Goal: Transaction & Acquisition: Purchase product/service

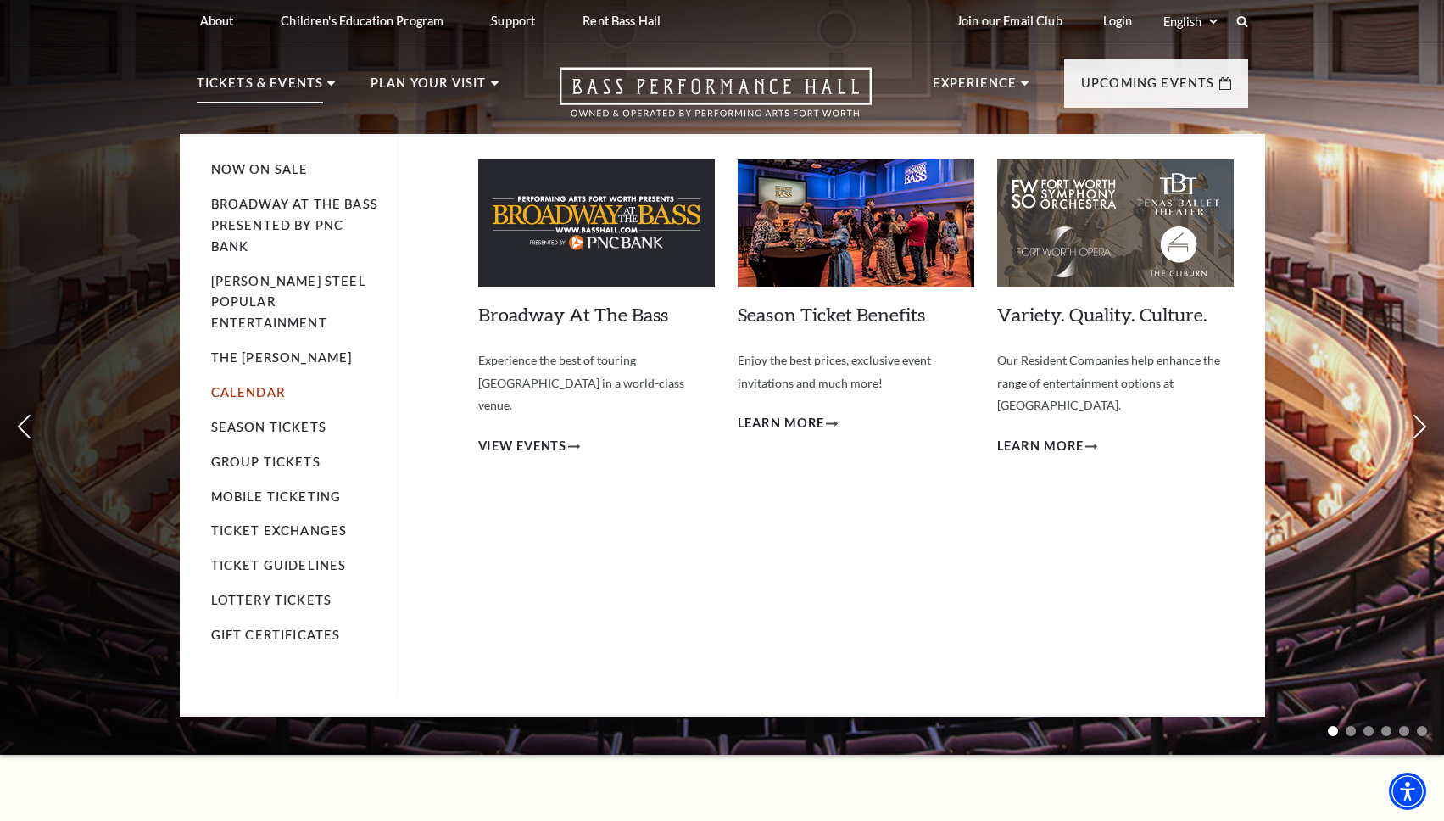
click at [267, 385] on link "Calendar" at bounding box center [248, 392] width 74 height 14
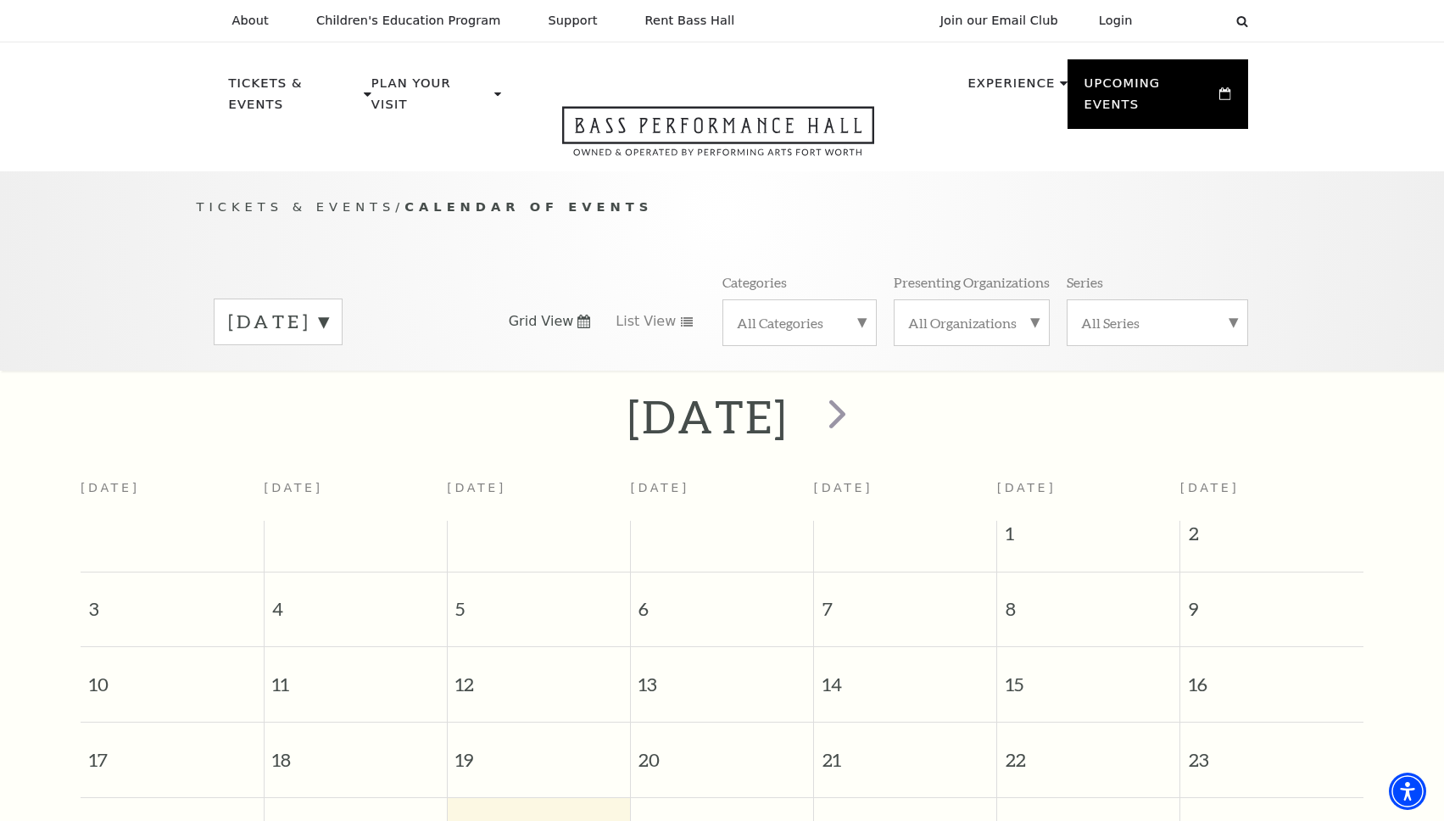
click at [853, 314] on label "All Categories" at bounding box center [799, 323] width 125 height 18
click at [794, 421] on label "Musical" at bounding box center [799, 435] width 125 height 28
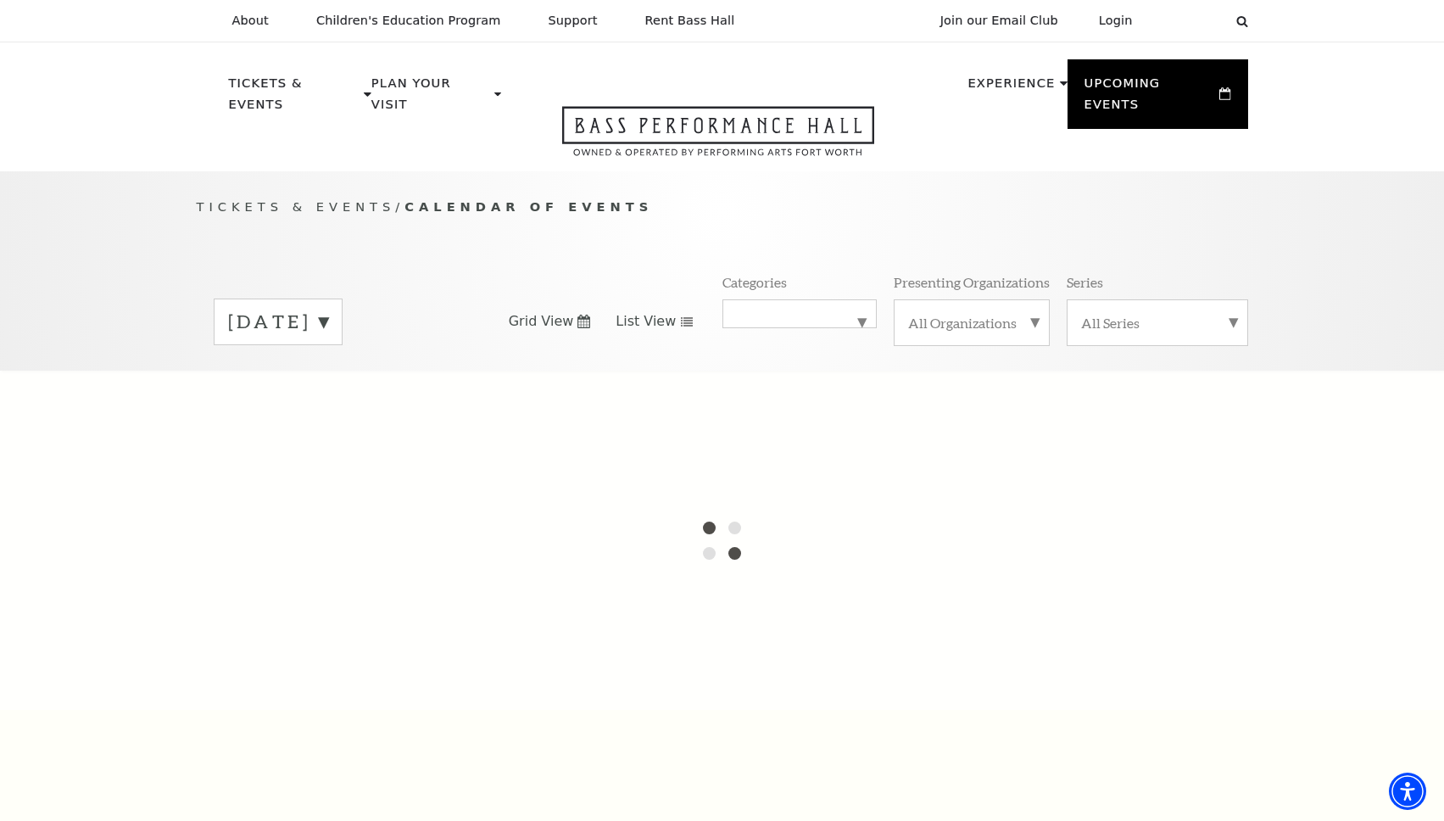
click at [681, 317] on use at bounding box center [687, 321] width 12 height 9
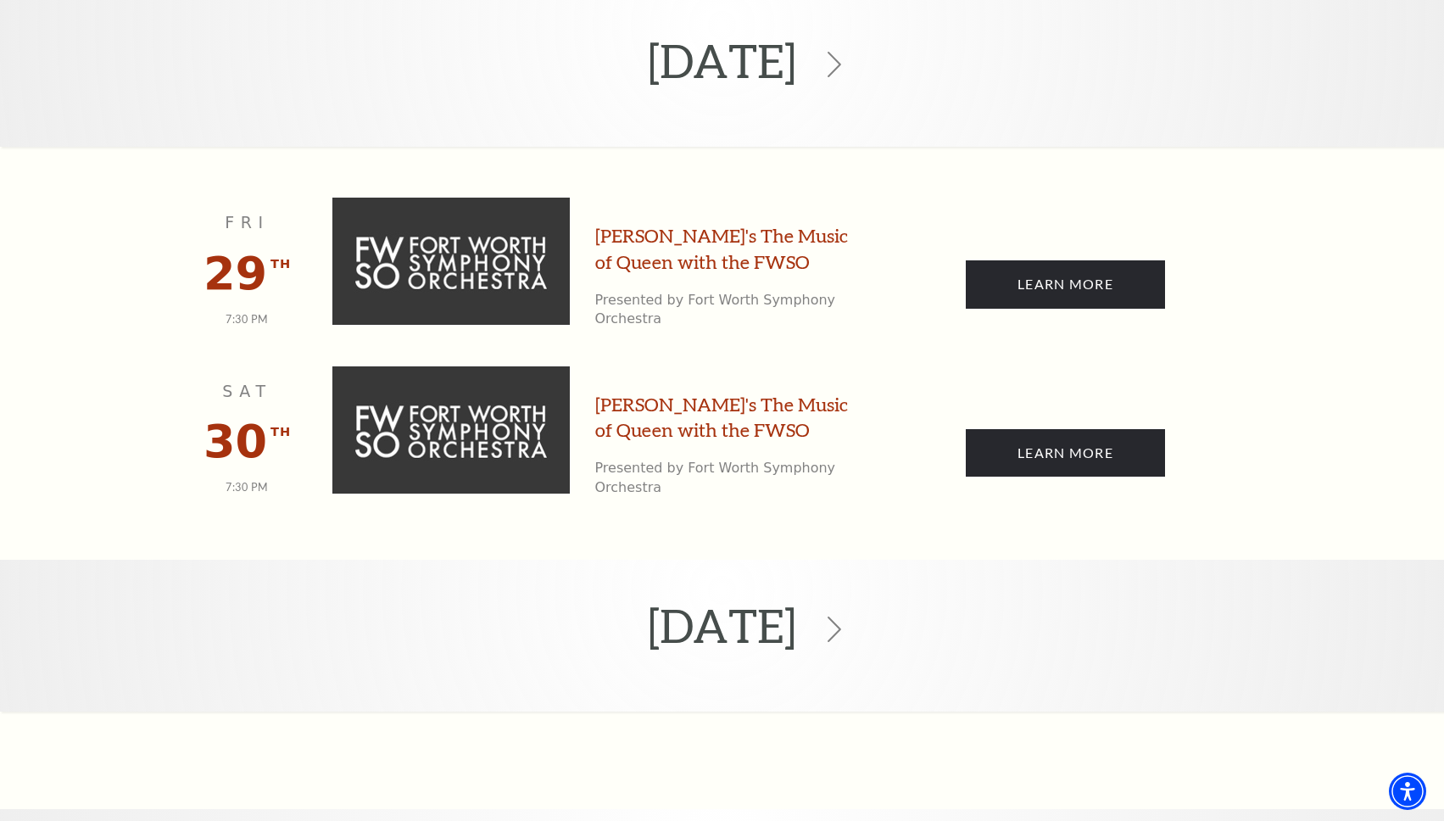
scroll to position [385, 0]
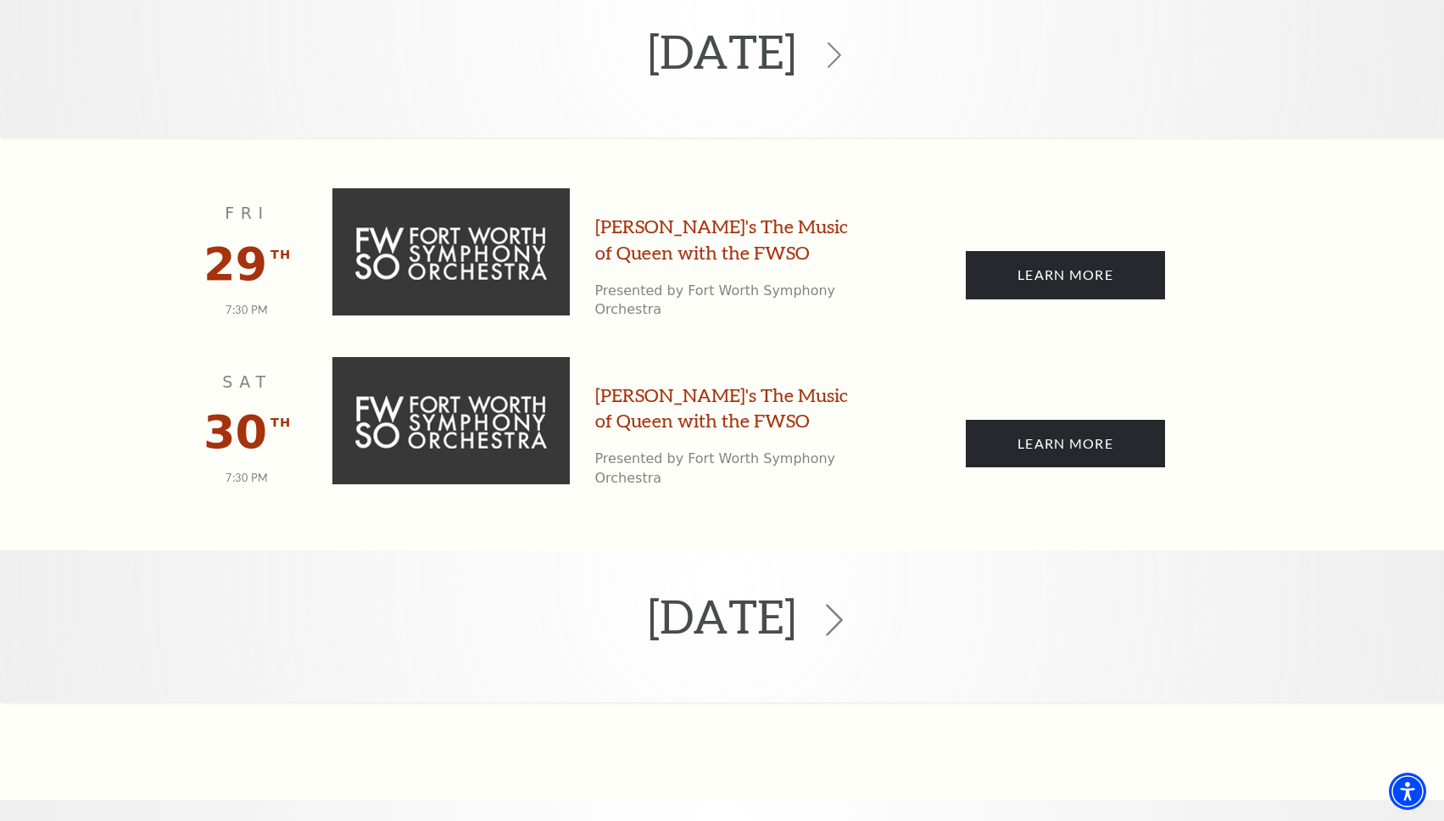
click at [850, 604] on icon at bounding box center [834, 620] width 32 height 32
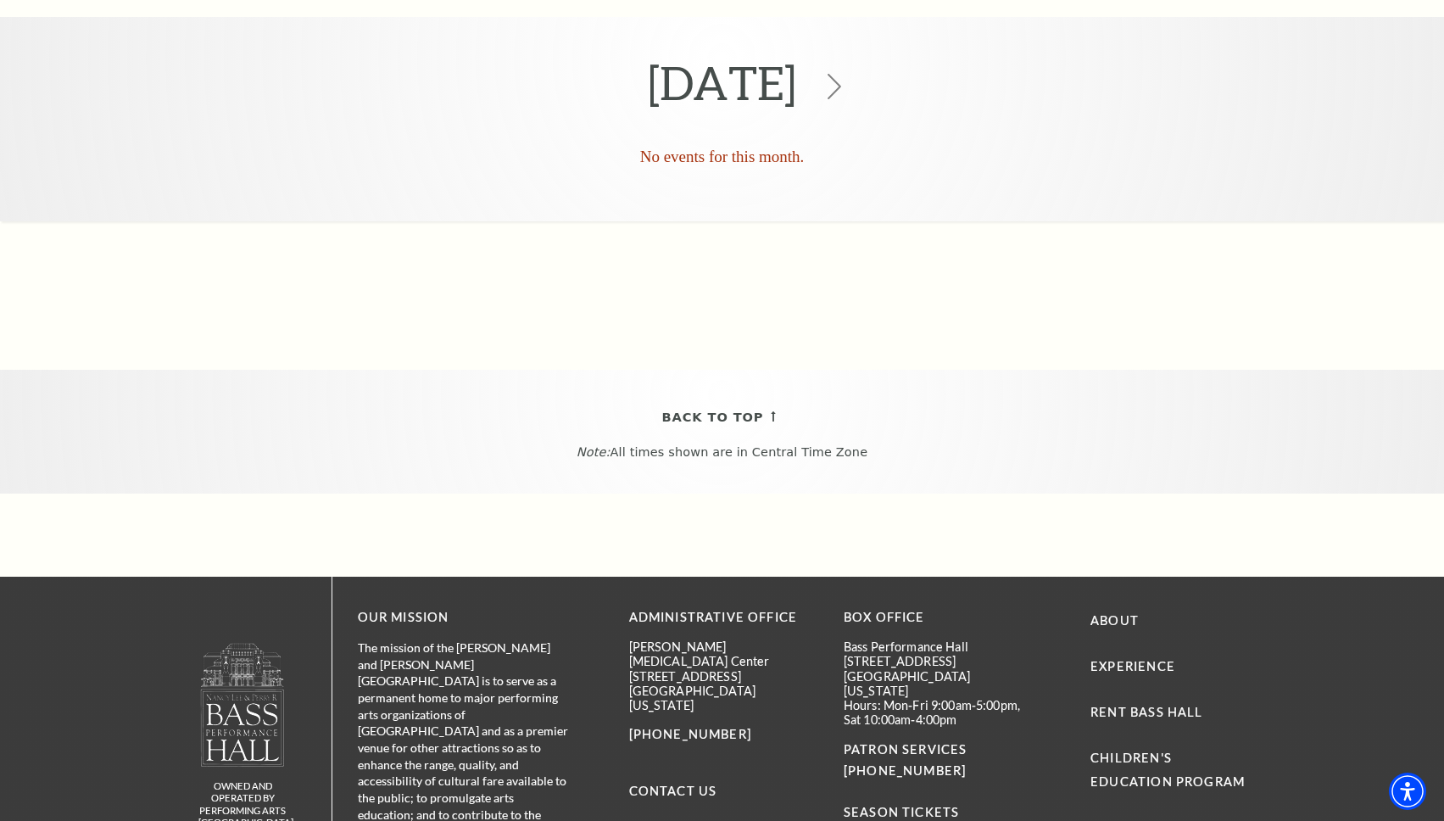
scroll to position [376, 0]
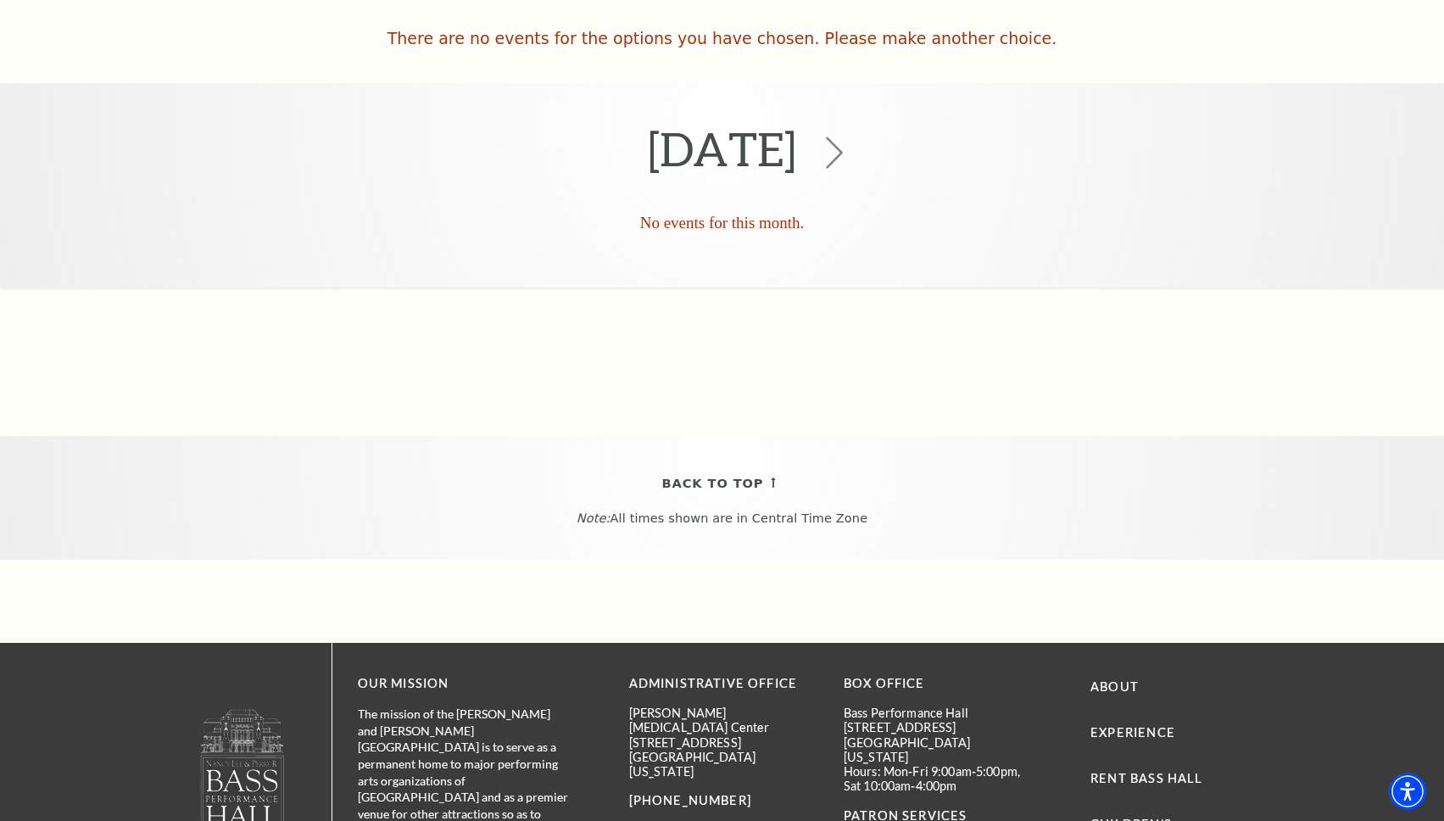
click at [850, 137] on icon at bounding box center [834, 153] width 32 height 32
click at [843, 137] on use at bounding box center [834, 153] width 17 height 32
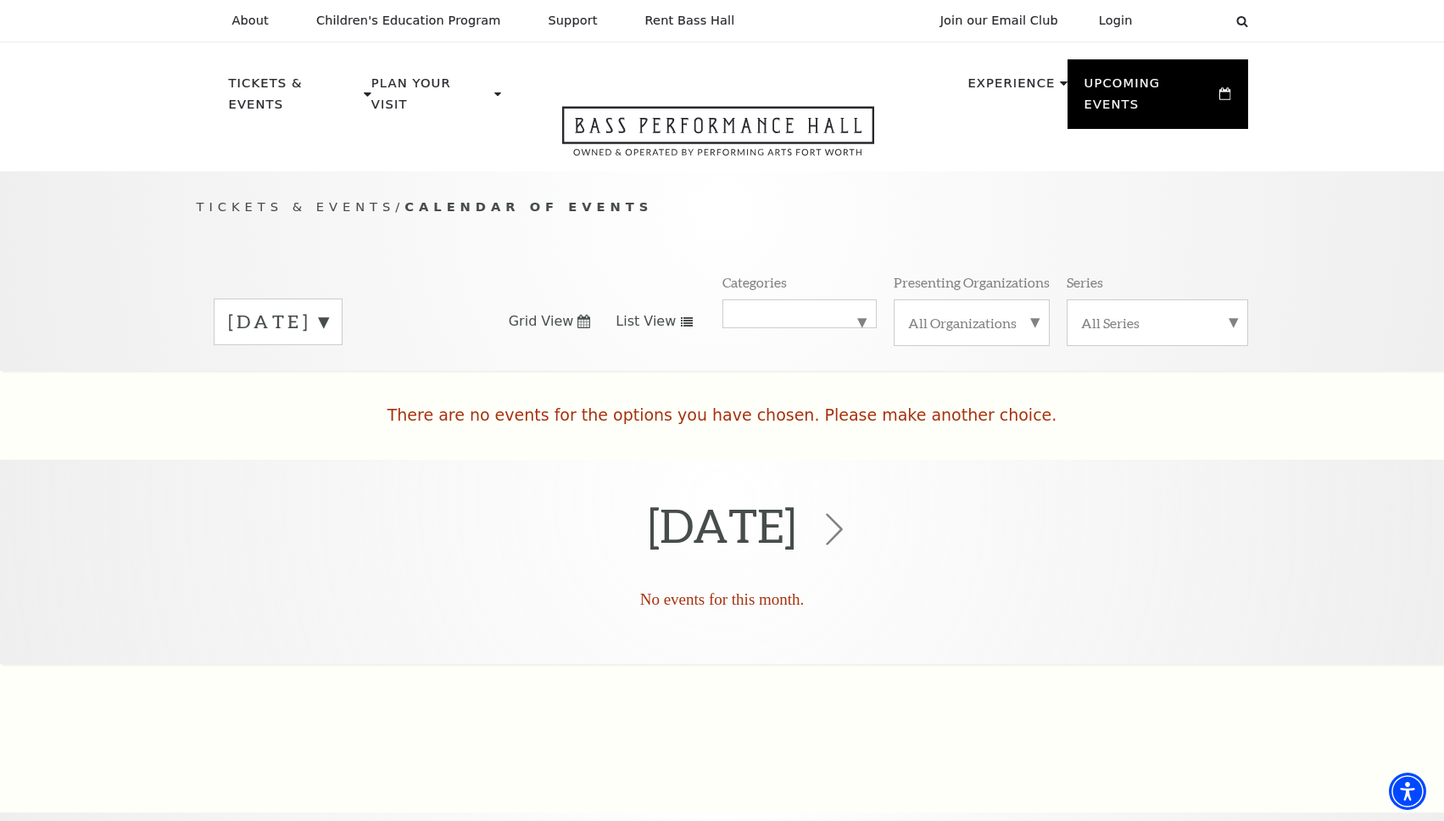
scroll to position [0, 0]
click at [328, 309] on label "August 2025" at bounding box center [278, 322] width 100 height 26
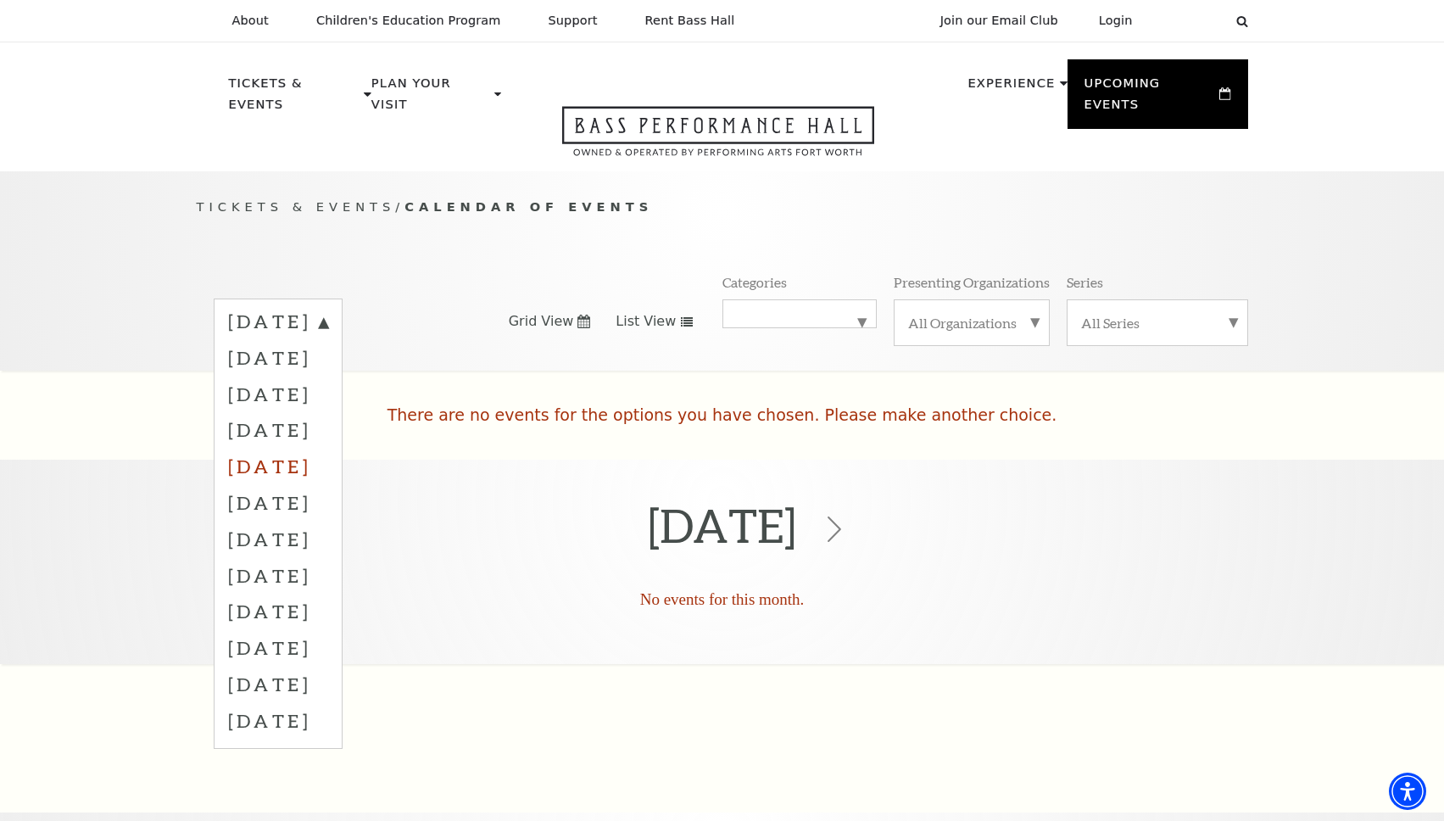
click at [328, 448] on label "December 2025" at bounding box center [278, 466] width 100 height 36
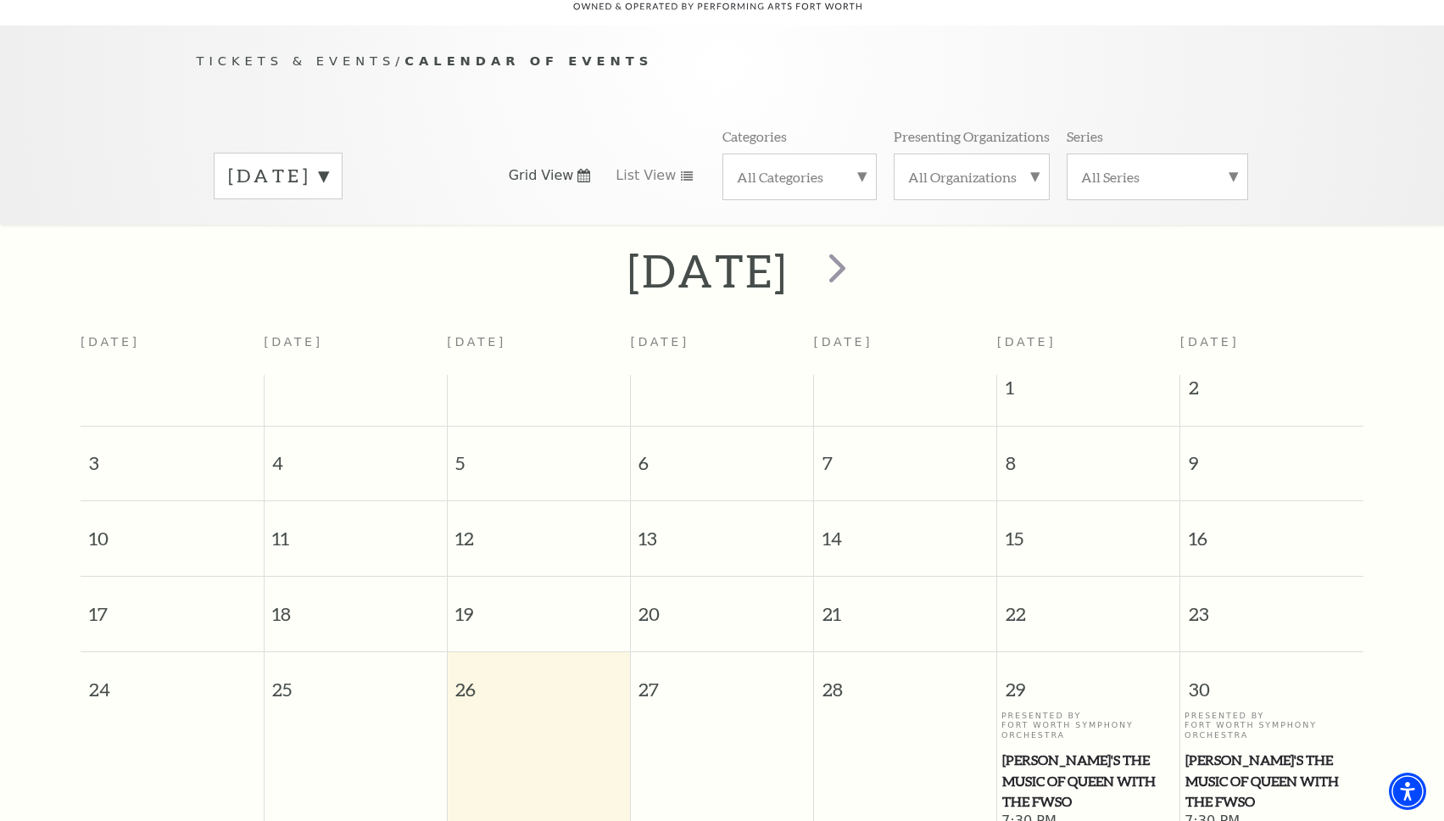
scroll to position [149, 0]
click at [328, 159] on label "[DATE]" at bounding box center [278, 172] width 100 height 26
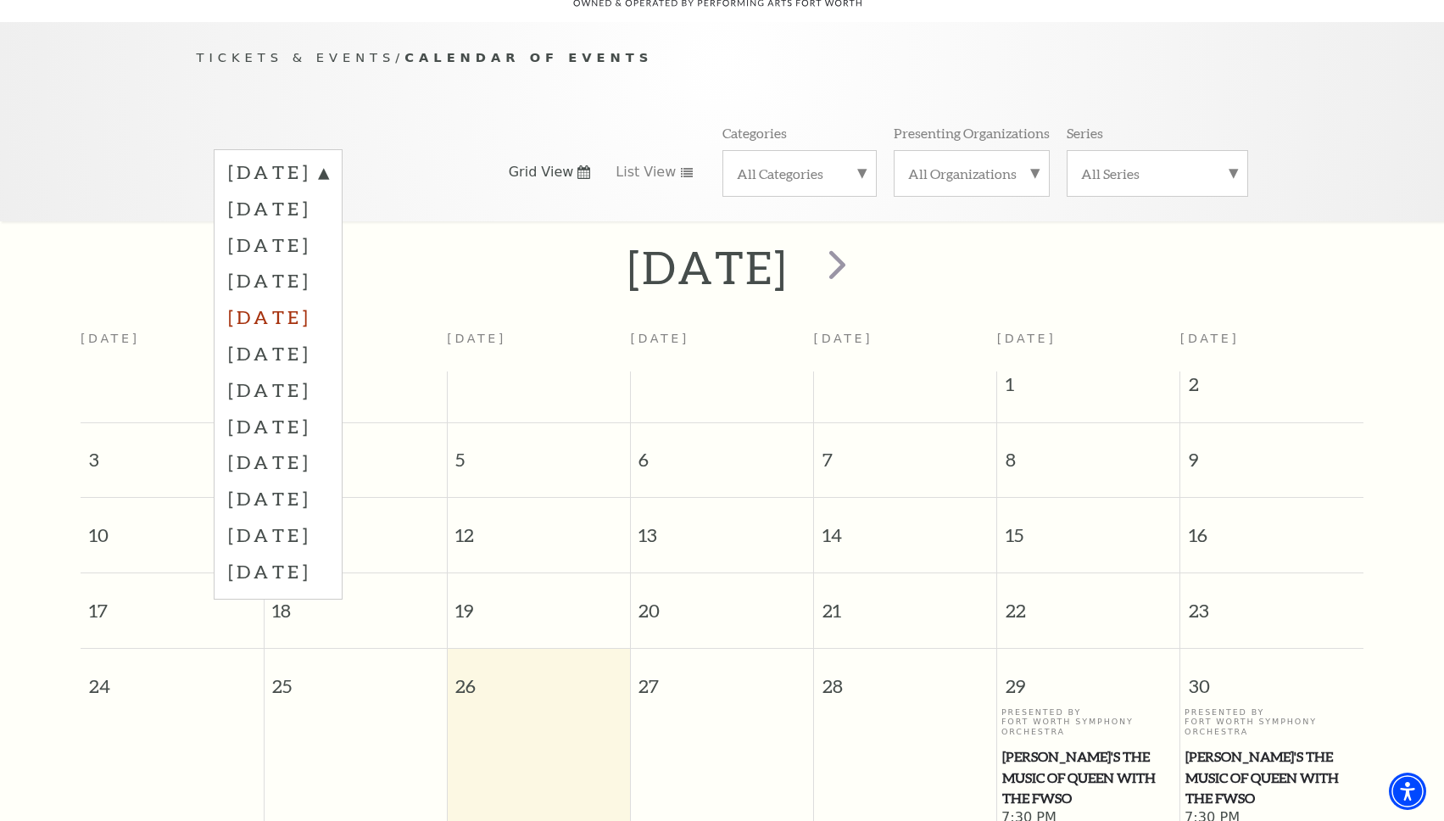
click at [328, 298] on label "[DATE]" at bounding box center [278, 316] width 100 height 36
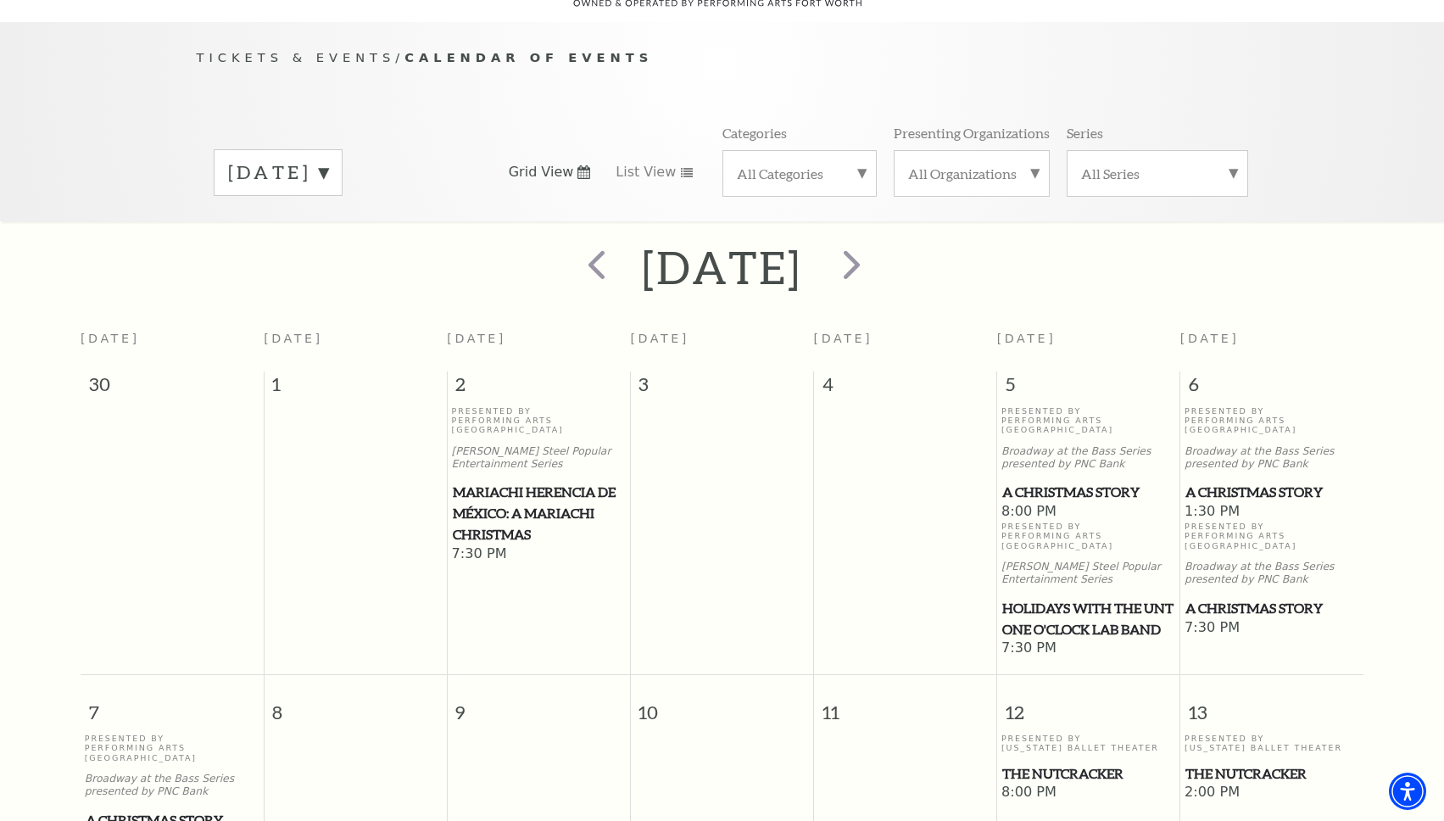
click at [1217, 482] on span "A Christmas Story" at bounding box center [1271, 492] width 173 height 21
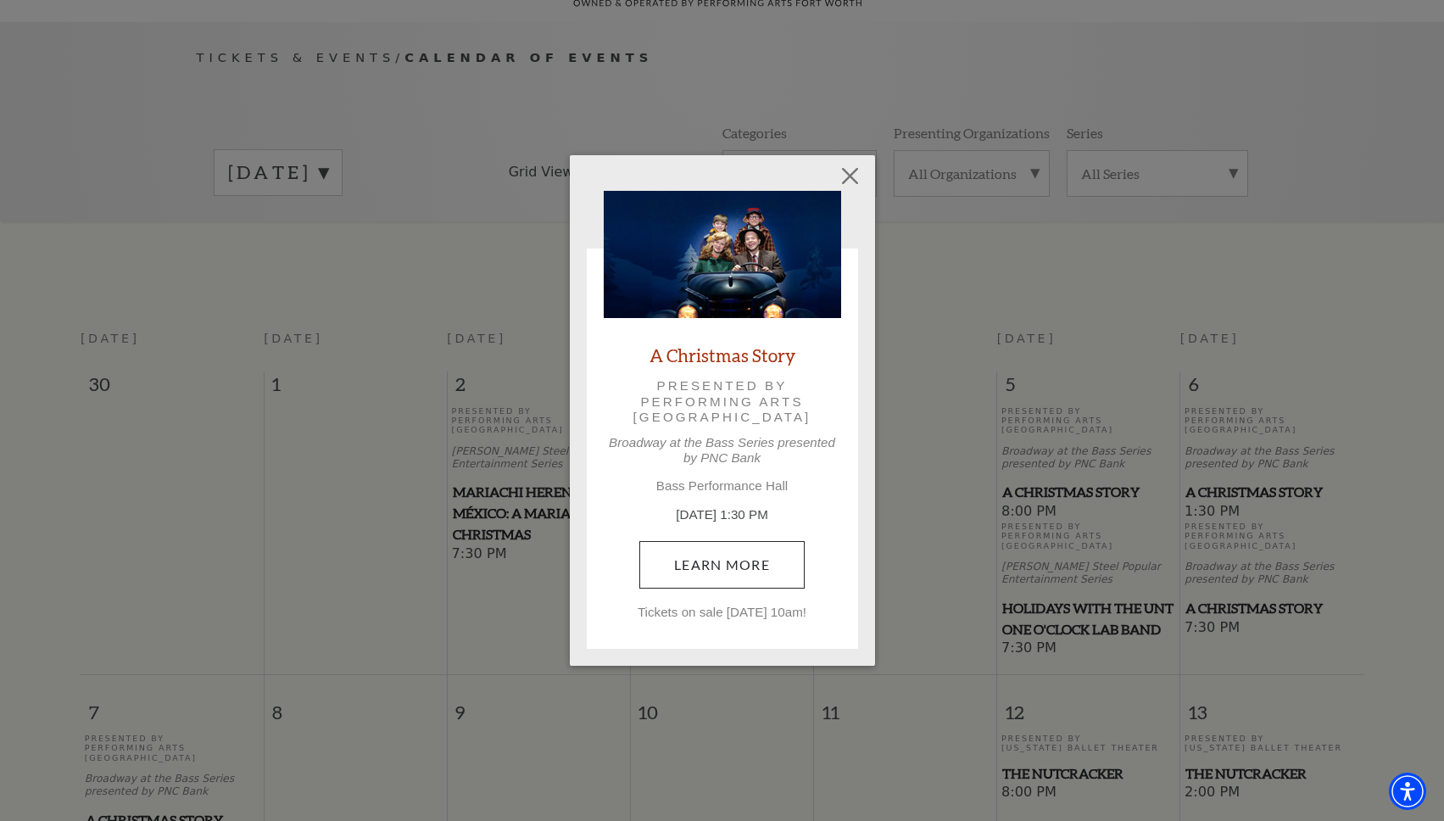
click at [742, 569] on link "Learn More" at bounding box center [721, 564] width 165 height 47
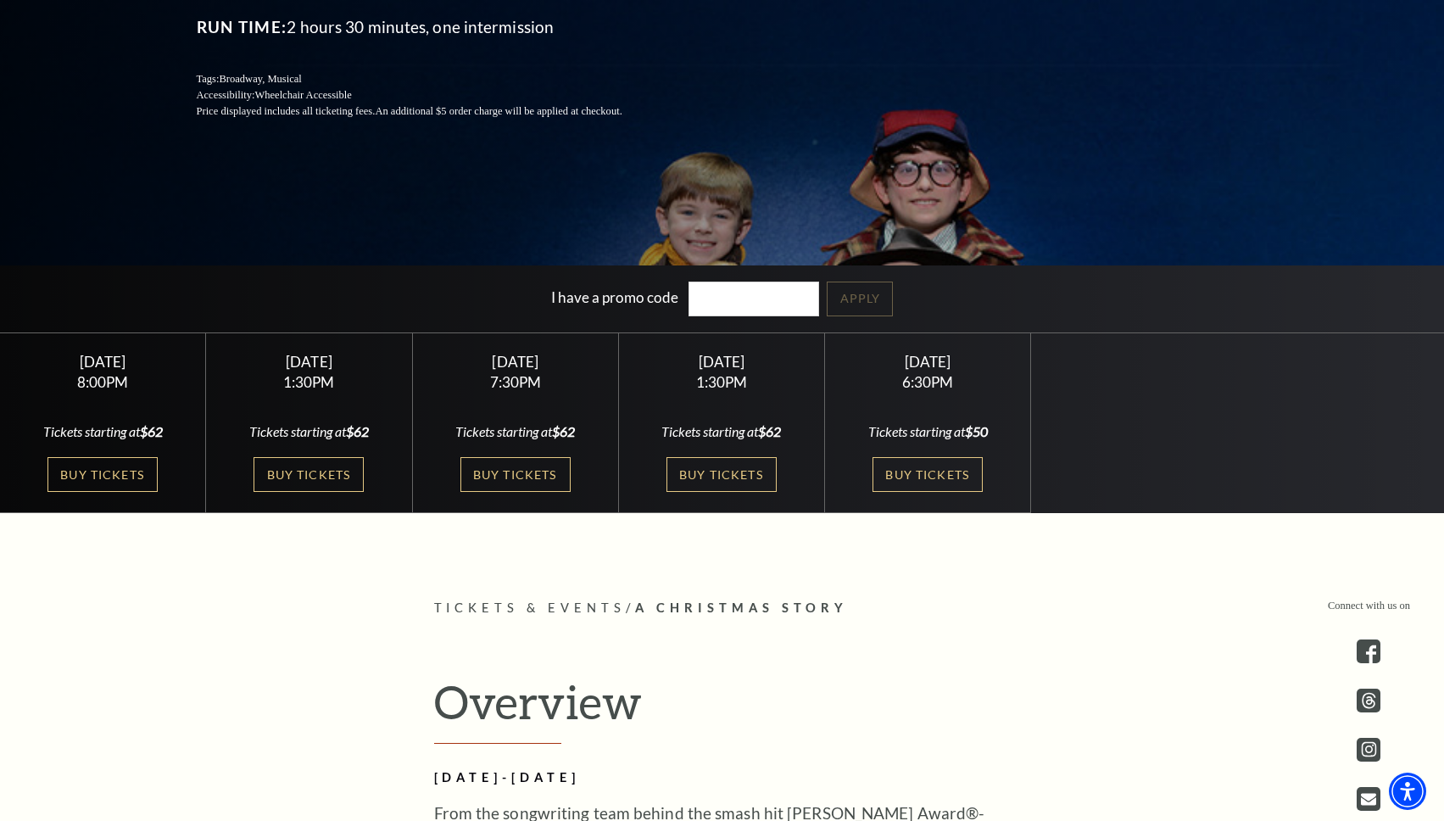
scroll to position [383, 0]
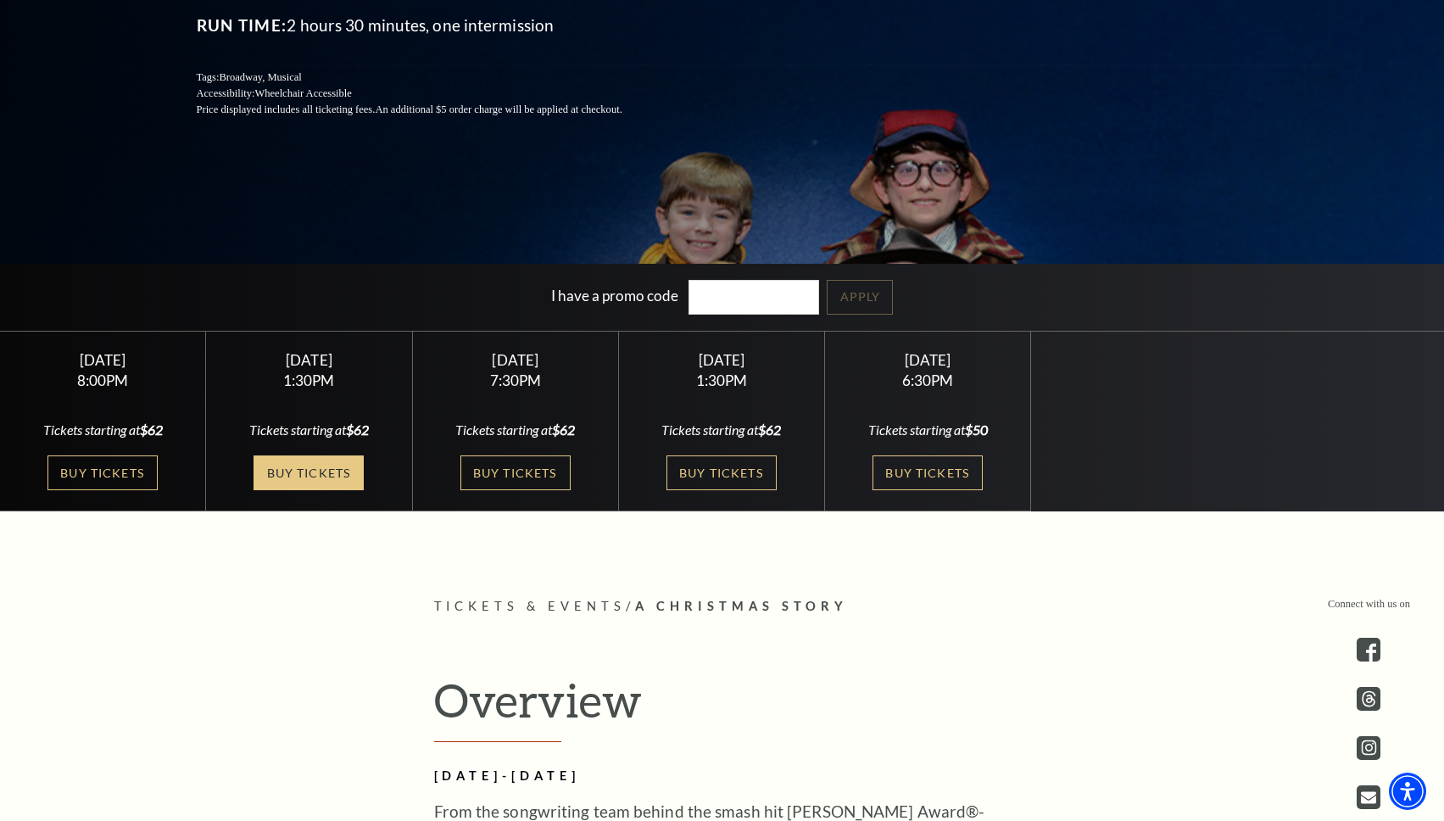
click at [346, 470] on link "Buy Tickets" at bounding box center [309, 472] width 110 height 35
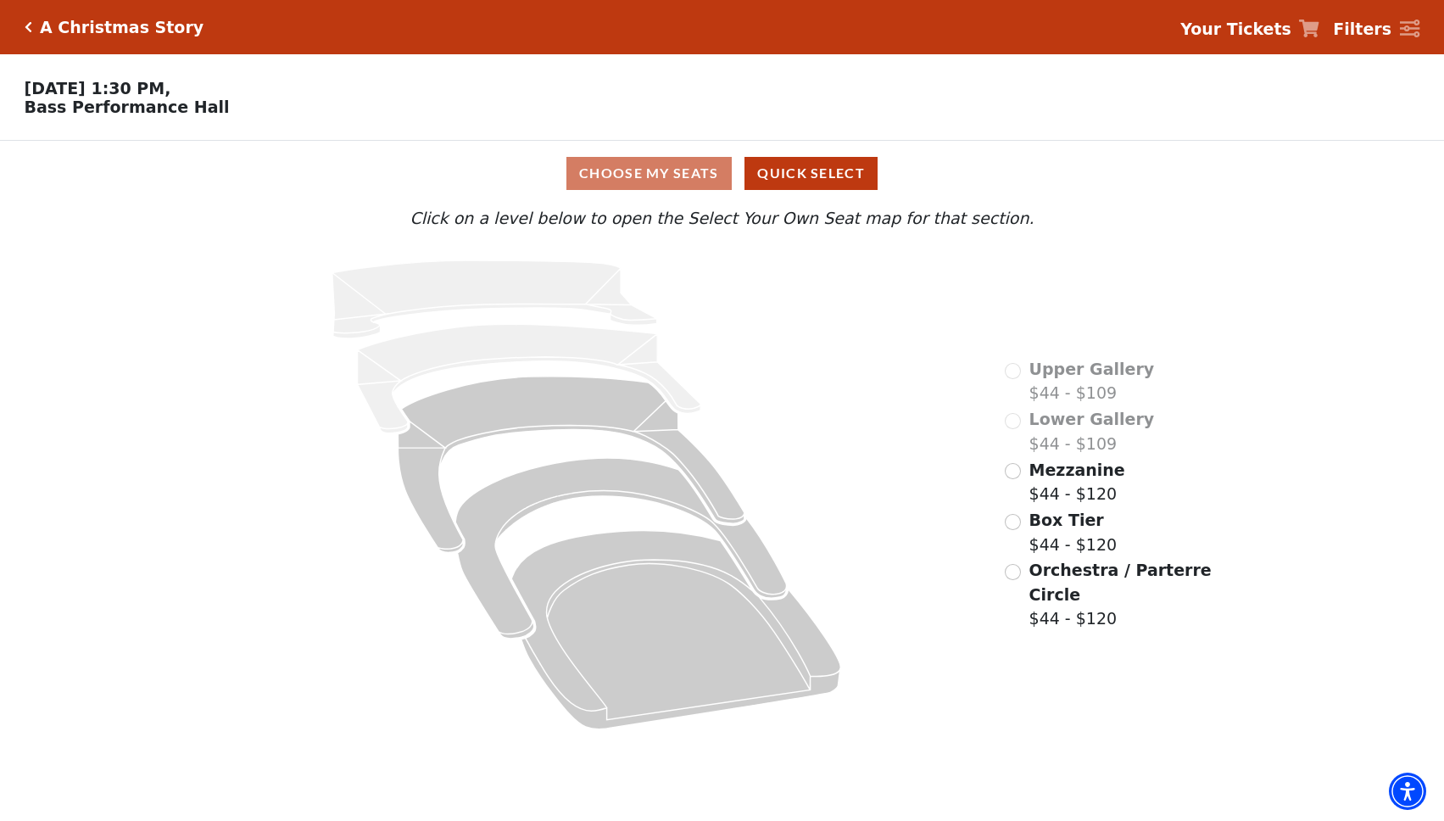
click at [317, 465] on icon at bounding box center [586, 495] width 788 height 498
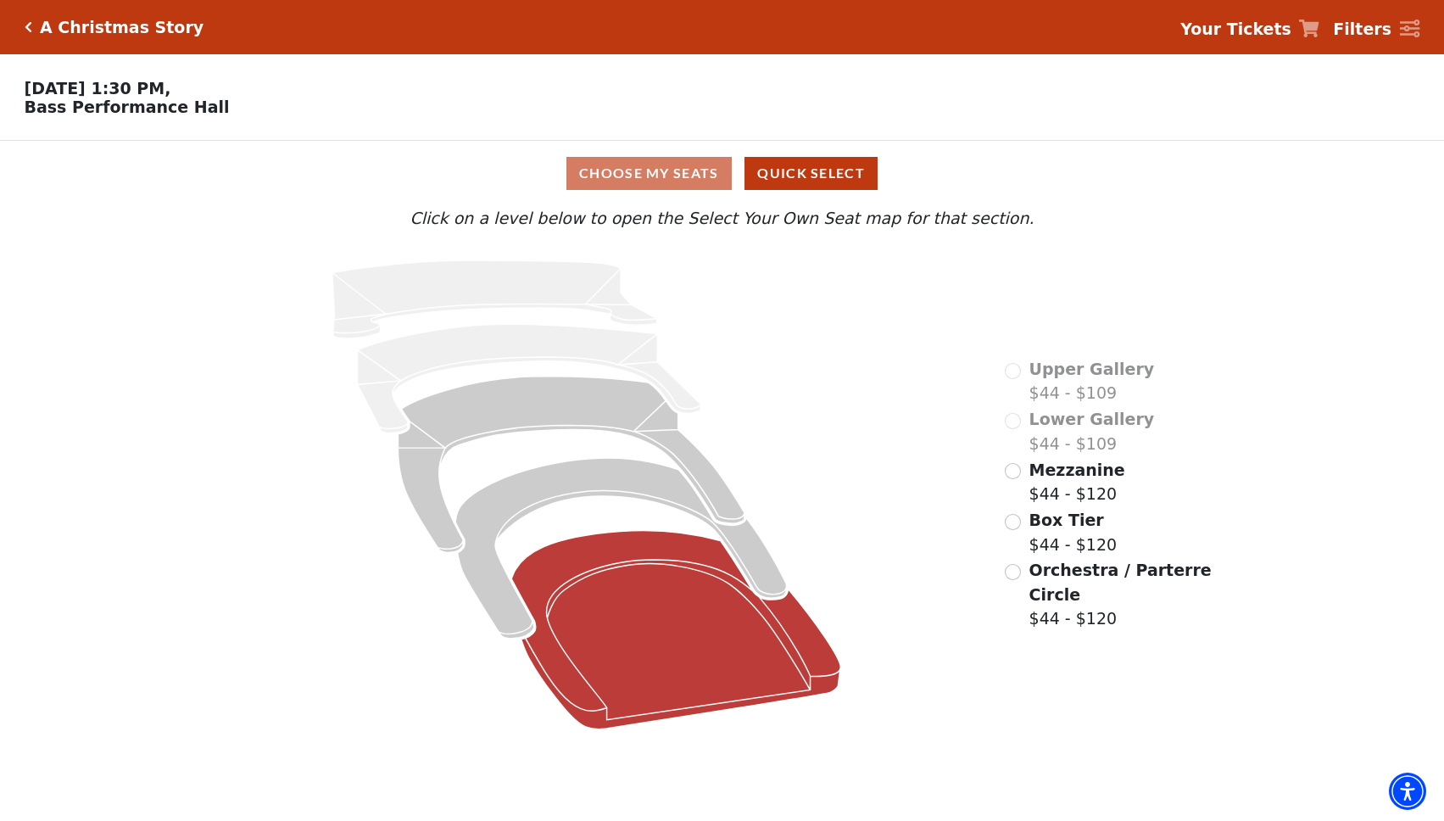
click at [636, 541] on icon at bounding box center [676, 630] width 329 height 198
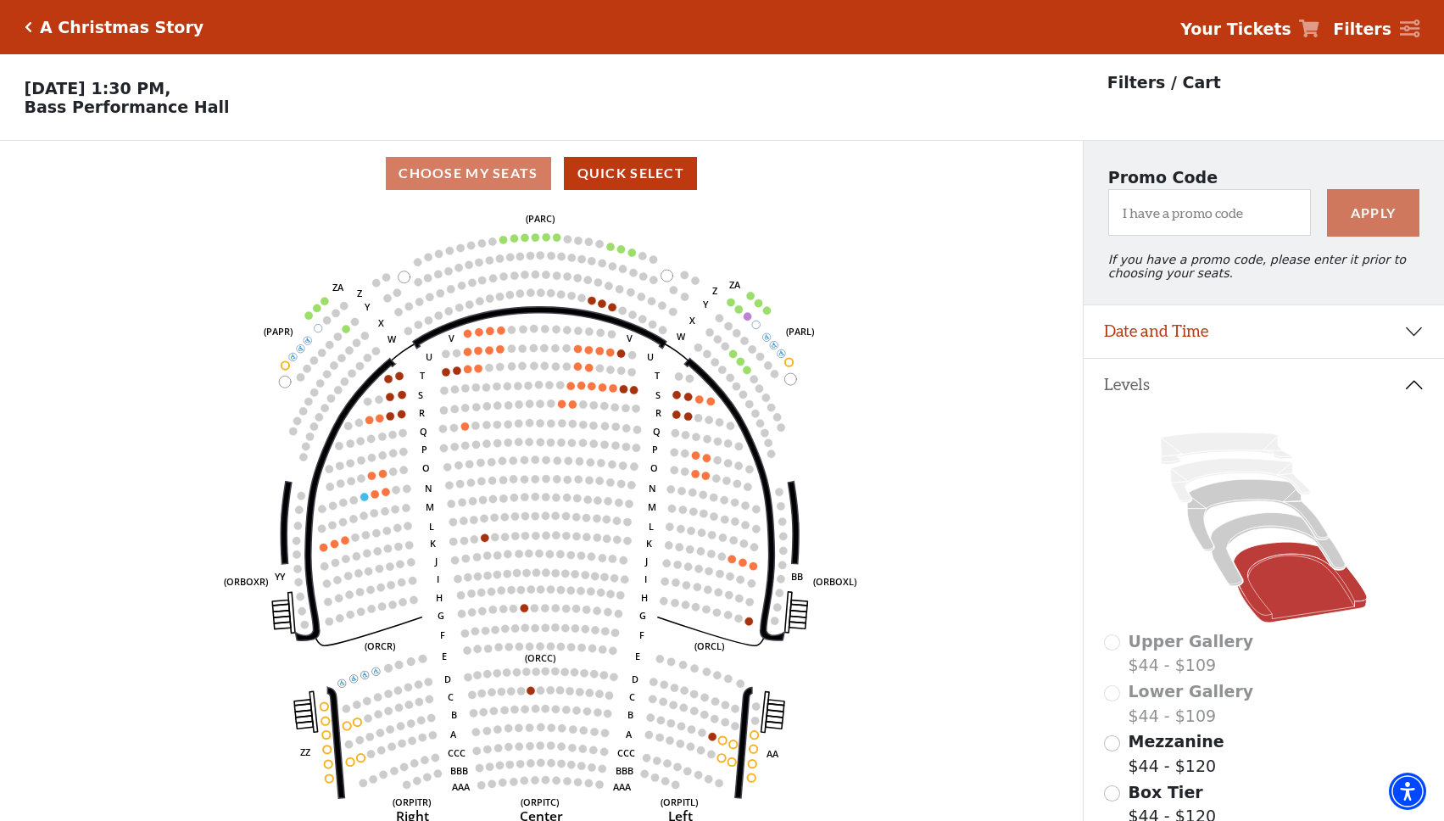
click at [29, 24] on icon "Click here to go back to filters" at bounding box center [29, 27] width 8 height 12
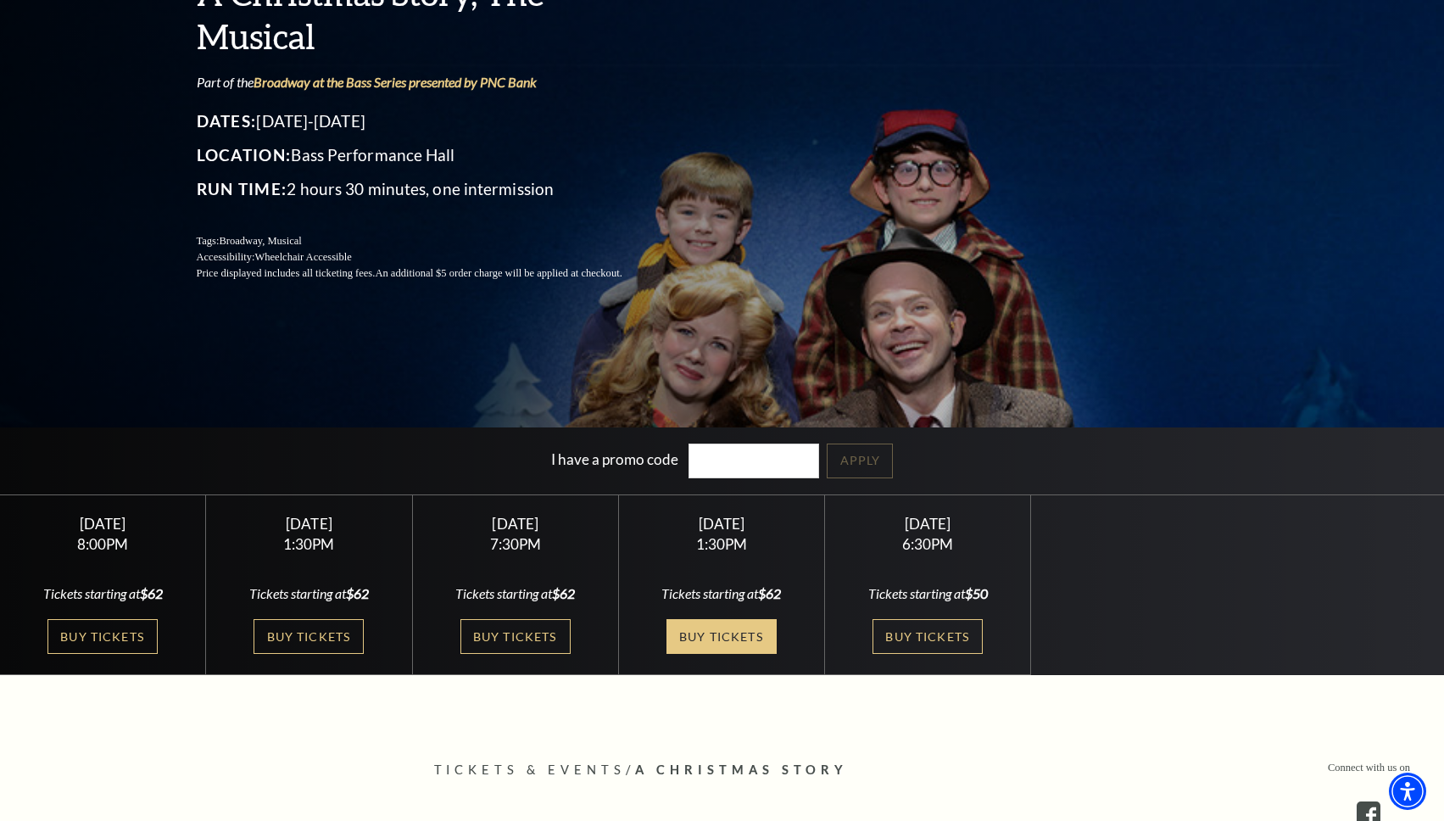
scroll to position [226, 0]
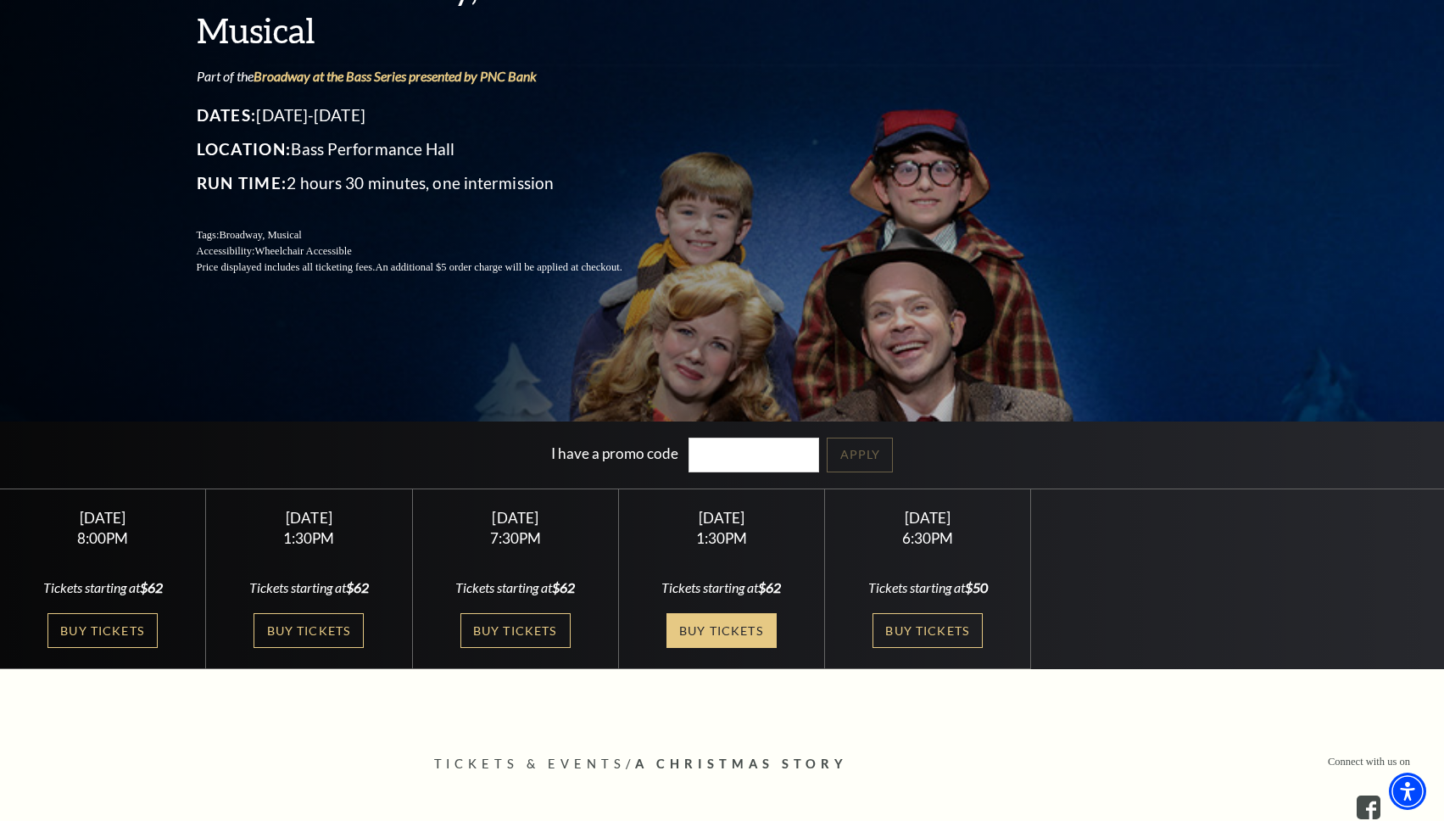
click at [750, 641] on link "Buy Tickets" at bounding box center [721, 630] width 110 height 35
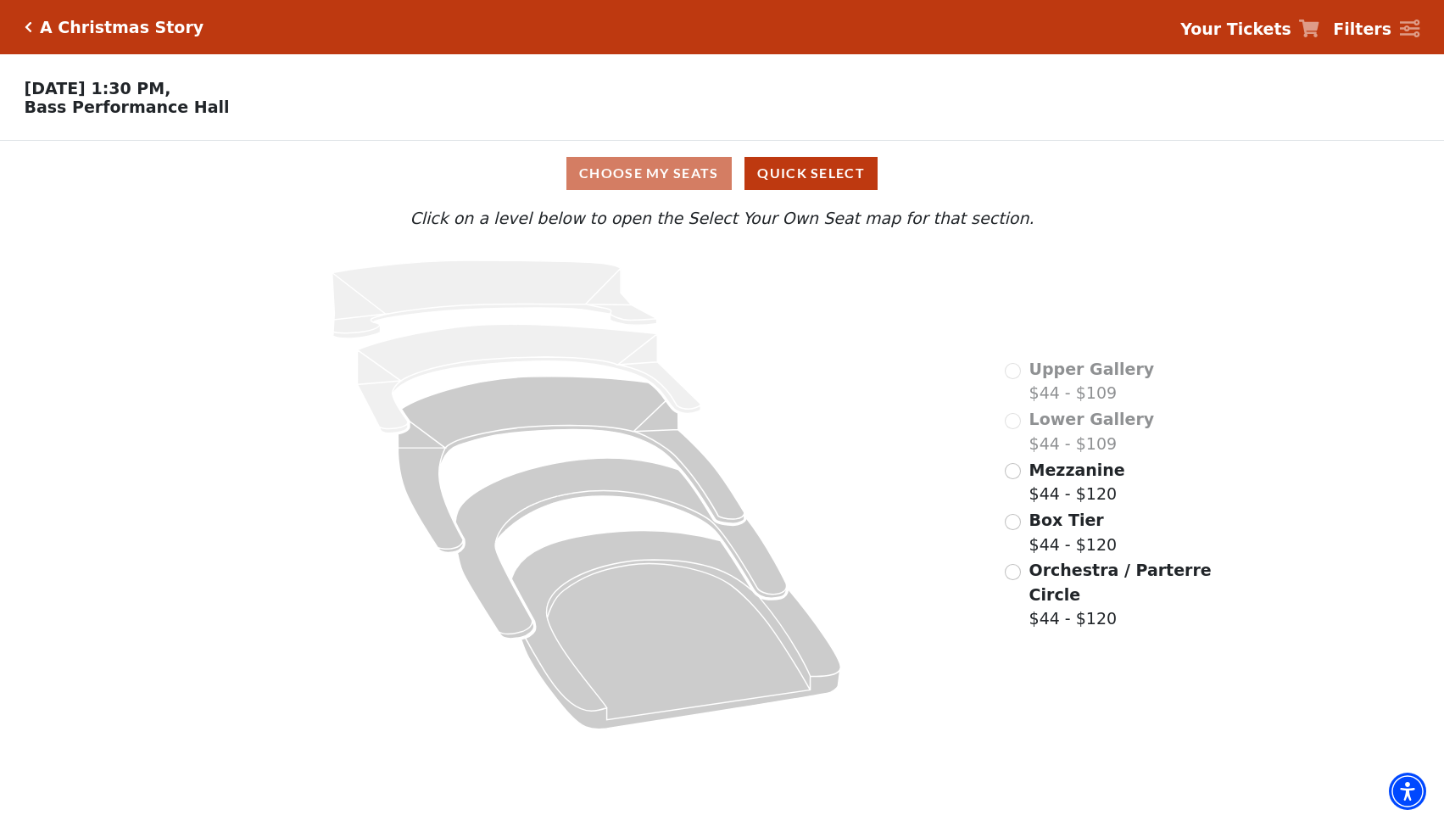
click at [687, 169] on div "Choose My Seats Quick Select" at bounding box center [722, 173] width 1083 height 33
click at [836, 170] on button "Quick Select" at bounding box center [810, 173] width 133 height 33
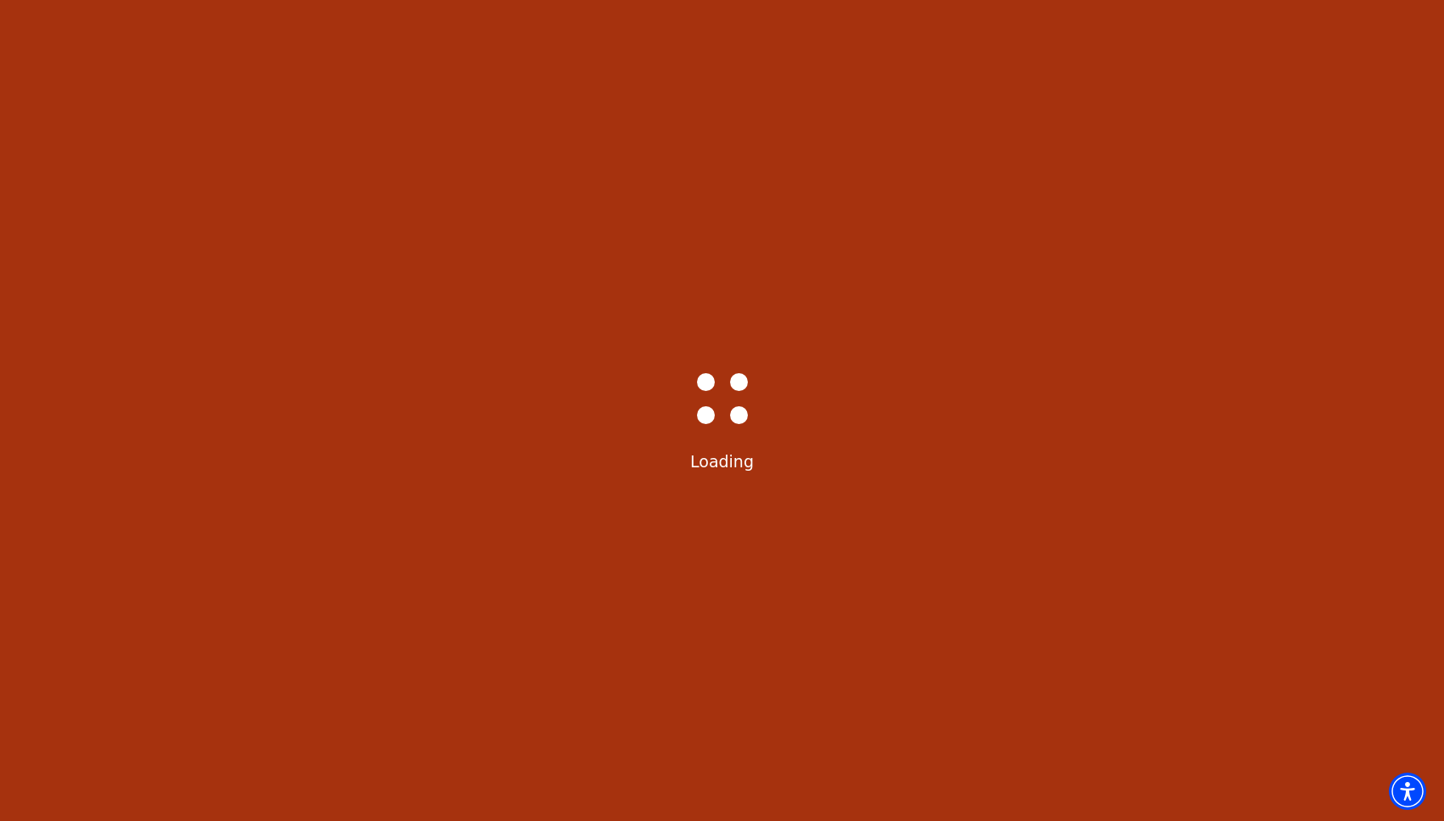
select select "6298"
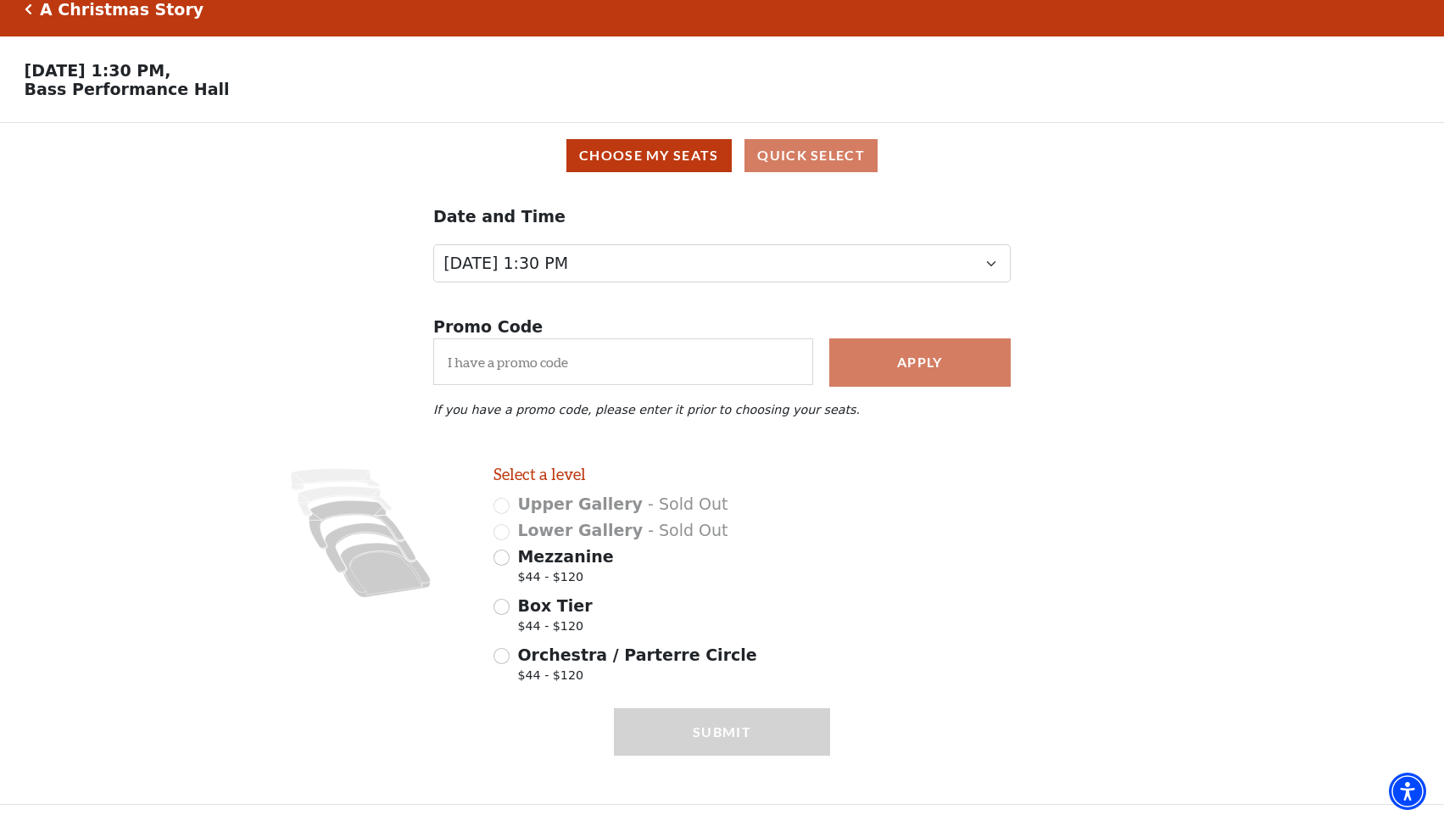
scroll to position [14, 0]
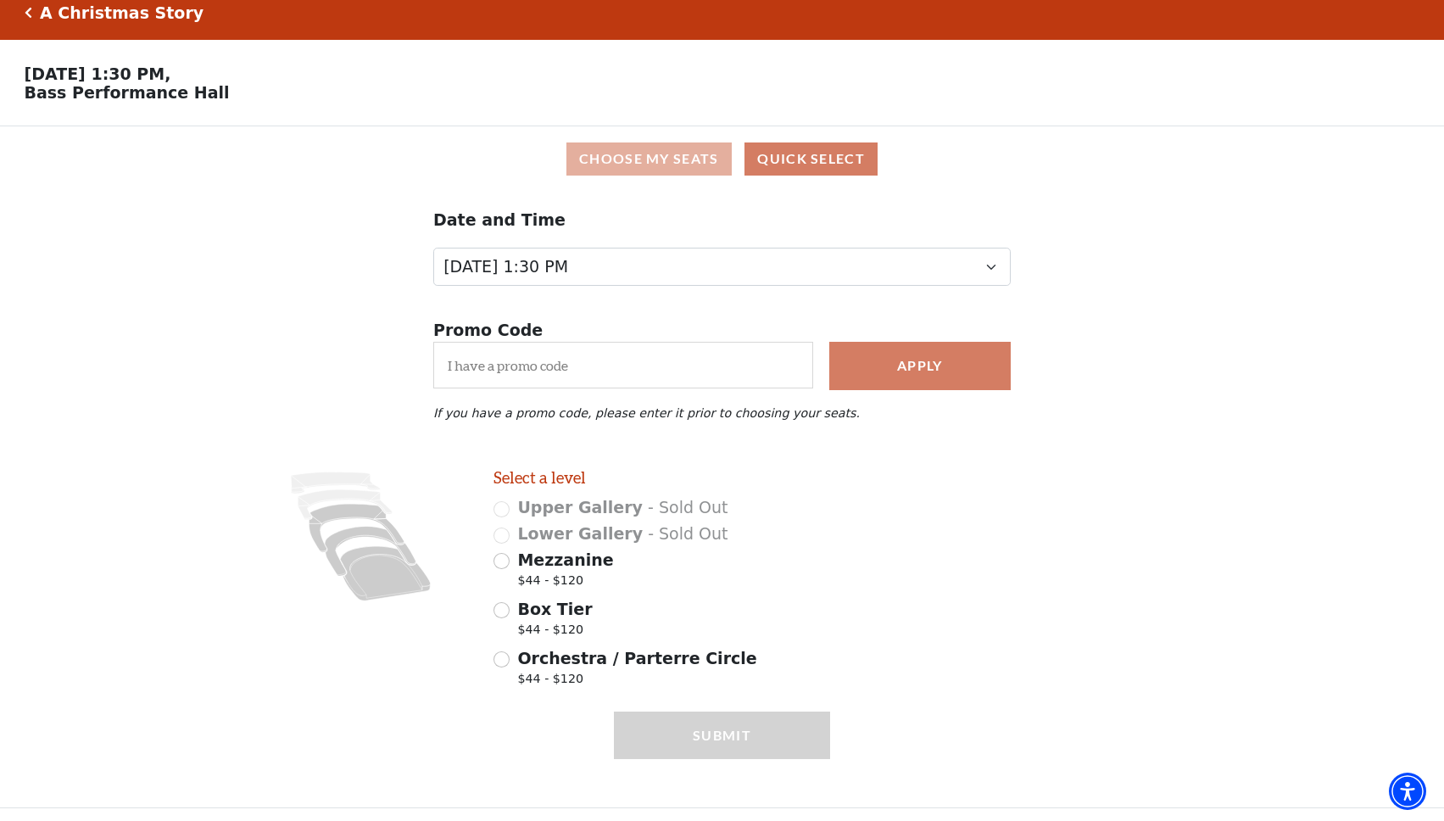
click at [704, 153] on button "Choose My Seats" at bounding box center [648, 158] width 165 height 33
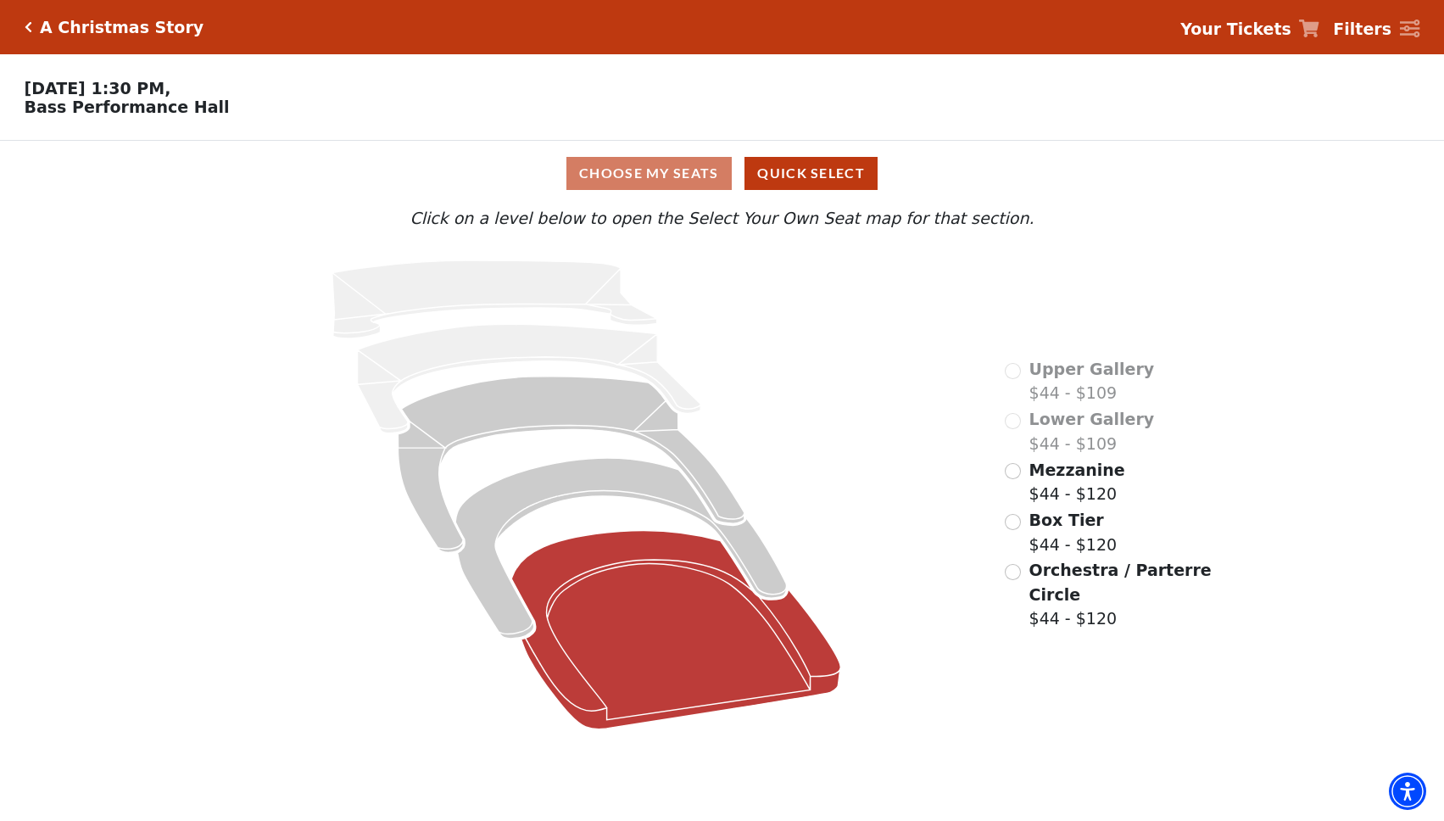
click at [601, 543] on icon at bounding box center [676, 630] width 329 height 198
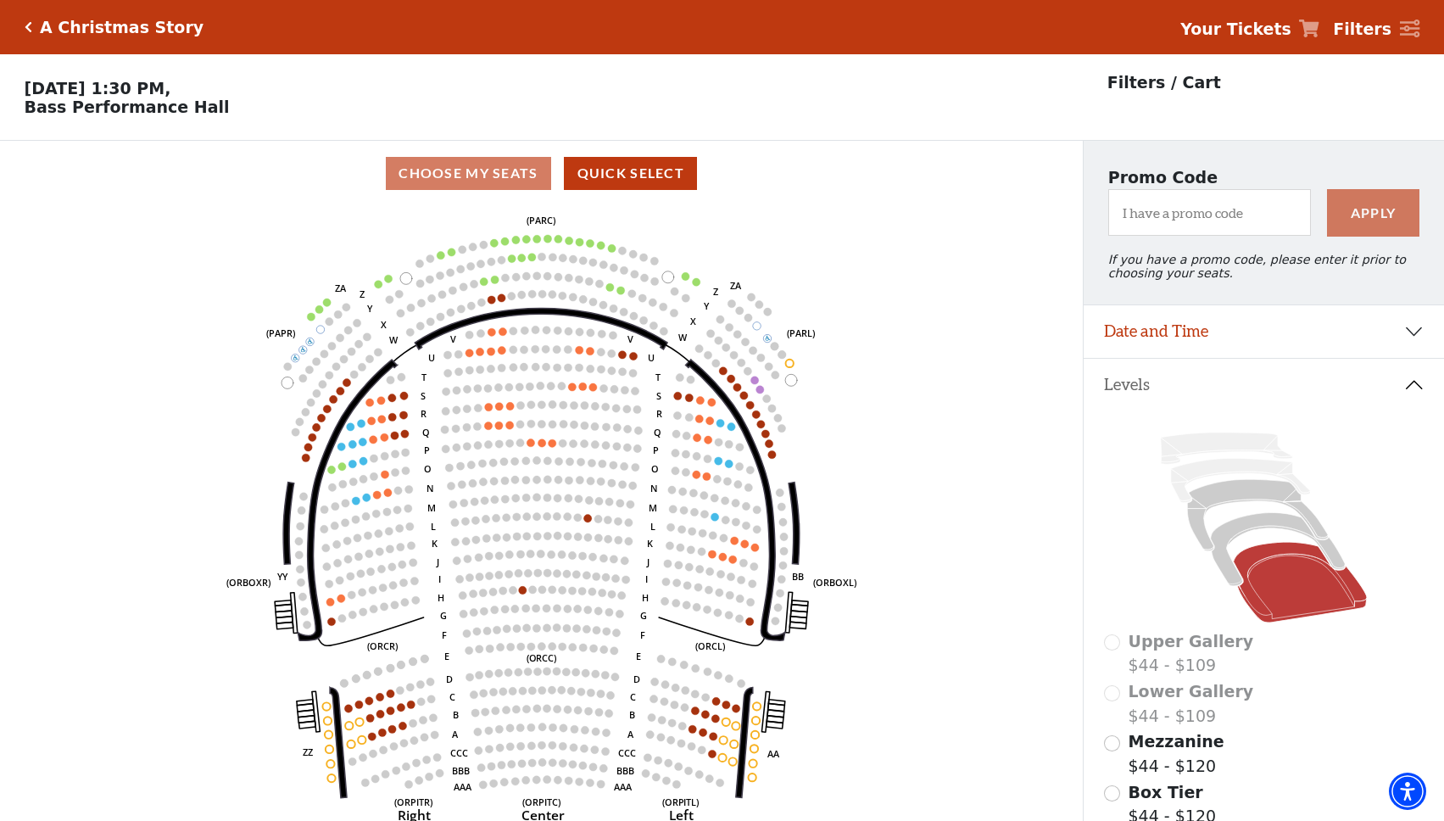
scroll to position [79, 0]
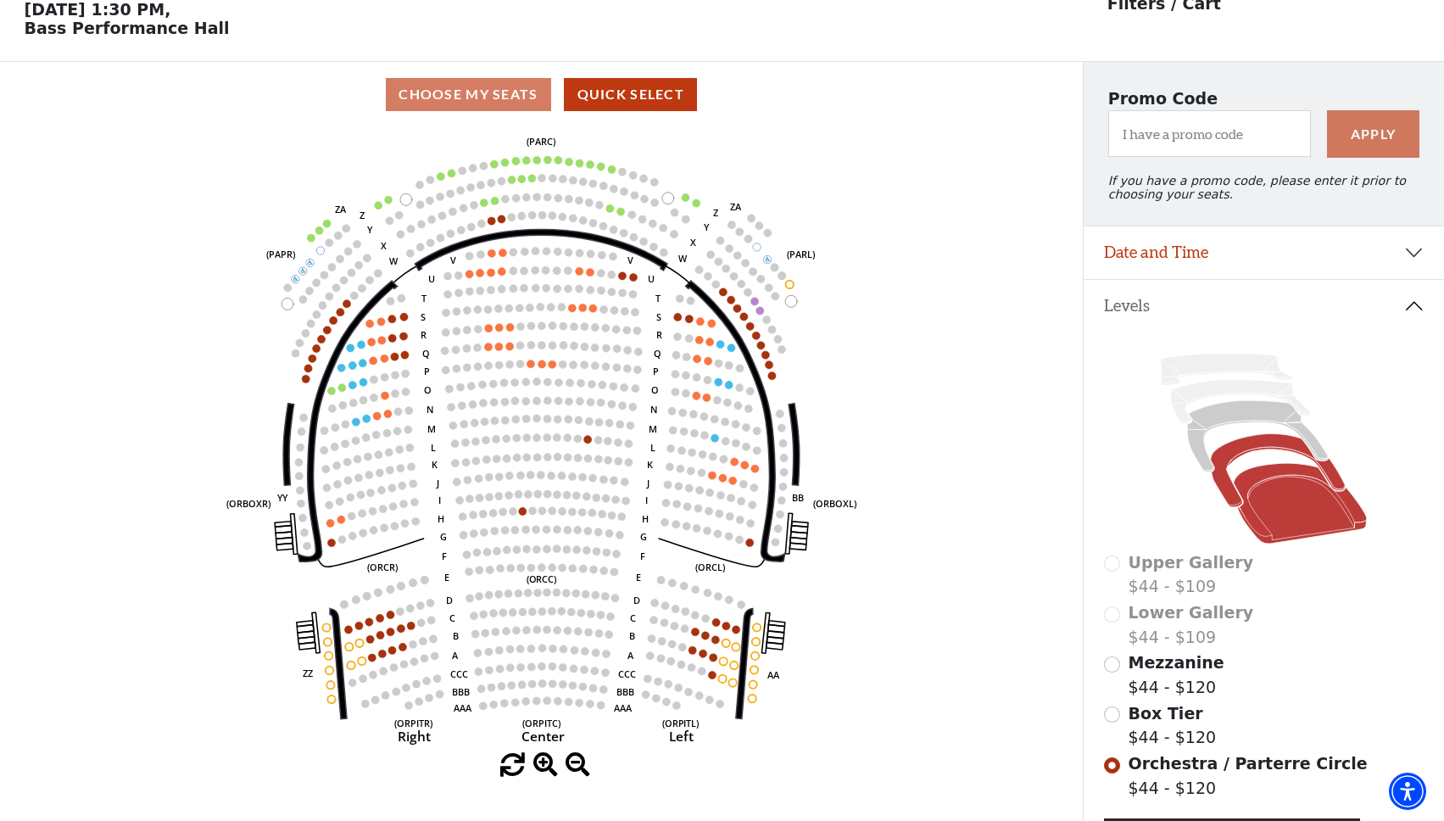
click at [1242, 451] on icon at bounding box center [1278, 470] width 135 height 73
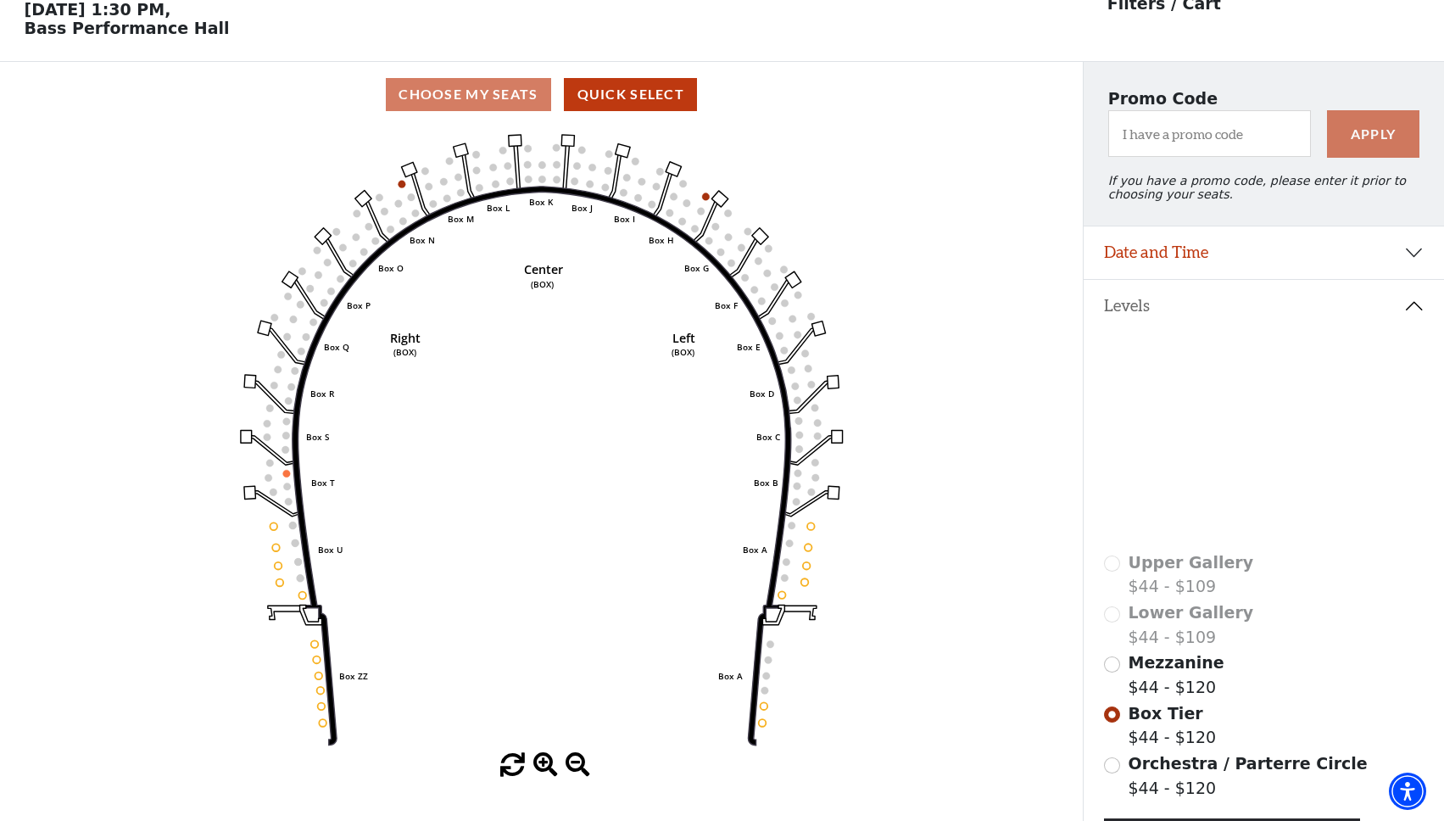
click at [1249, 408] on icon at bounding box center [1257, 436] width 141 height 71
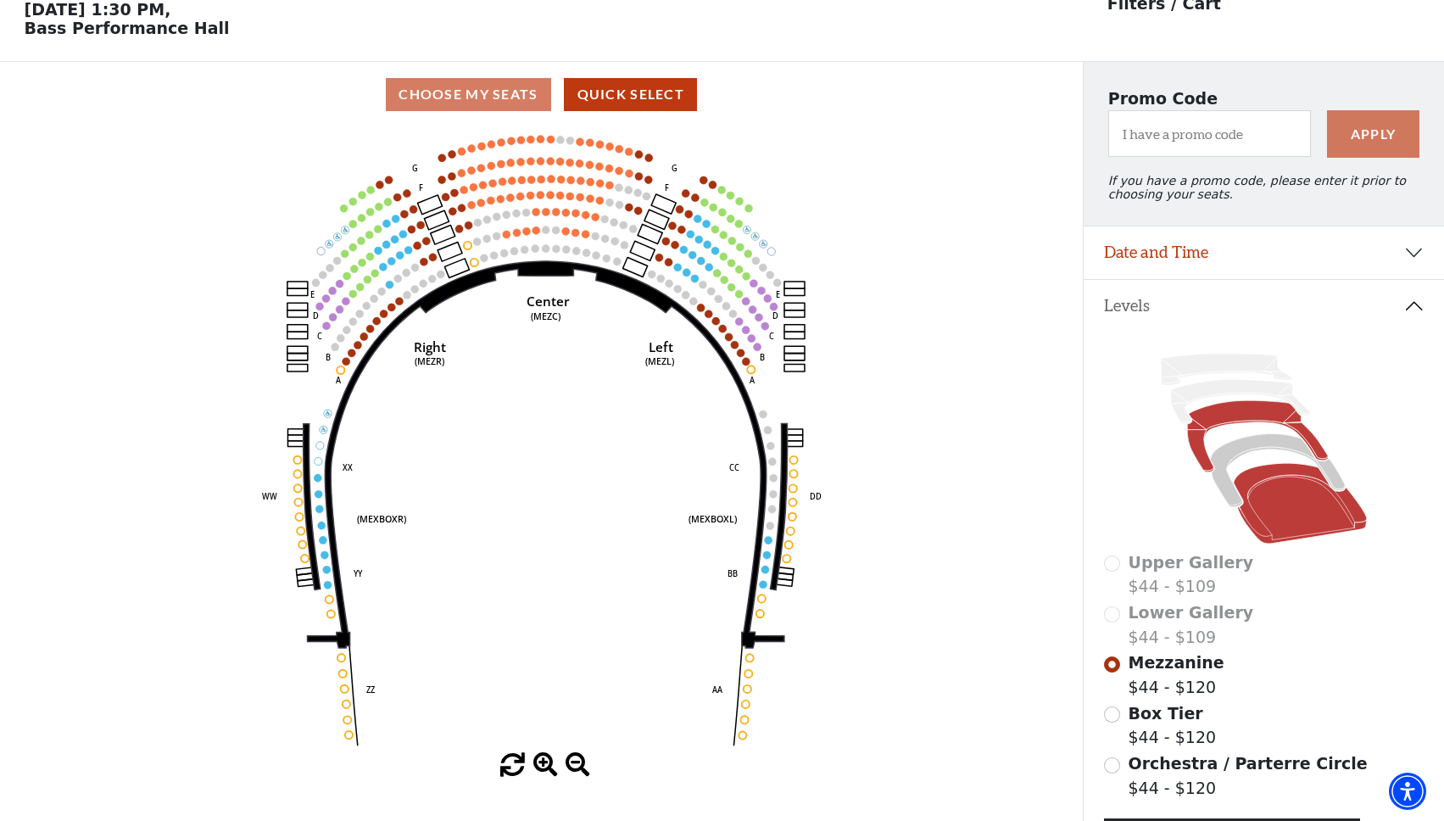
click at [1288, 488] on icon at bounding box center [1301, 504] width 134 height 81
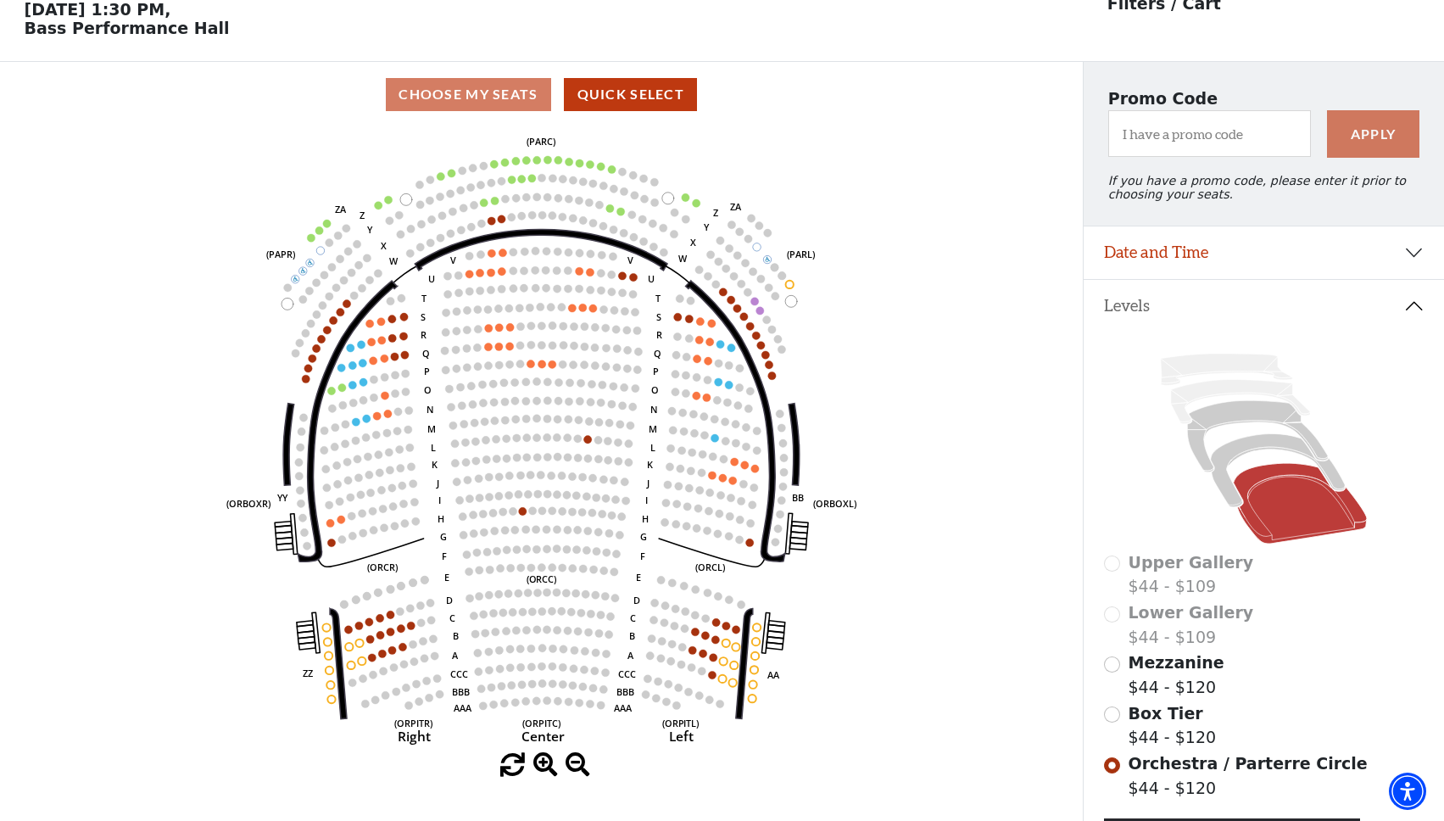
scroll to position [132, 0]
